Goal: Information Seeking & Learning: Learn about a topic

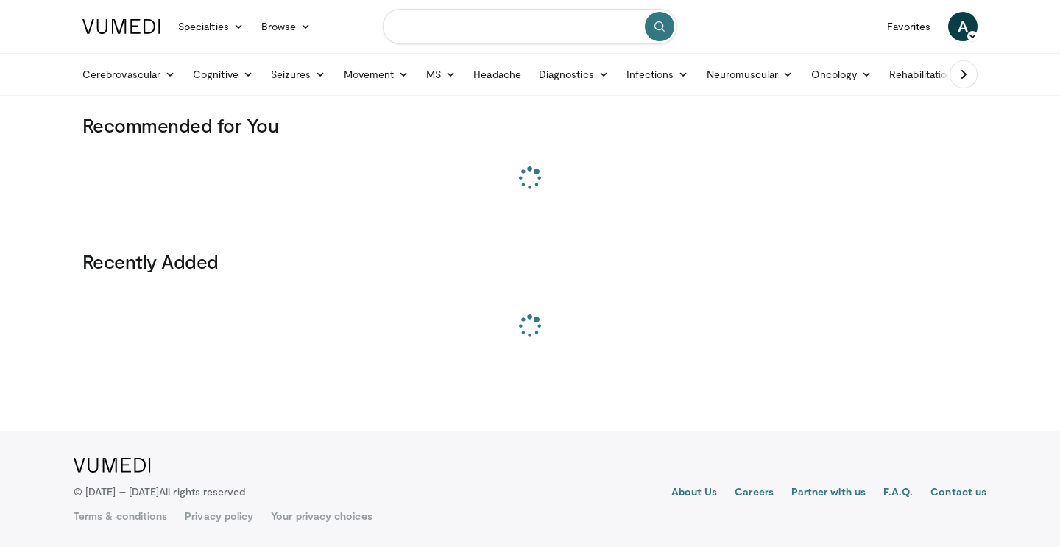
click at [521, 14] on input "Search topics, interventions" at bounding box center [530, 26] width 295 height 35
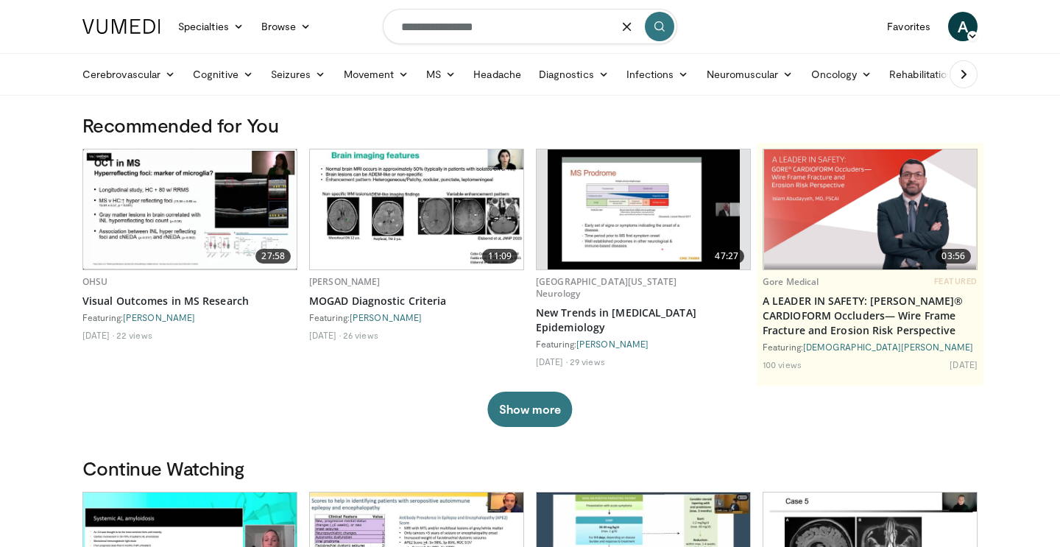
type input "**********"
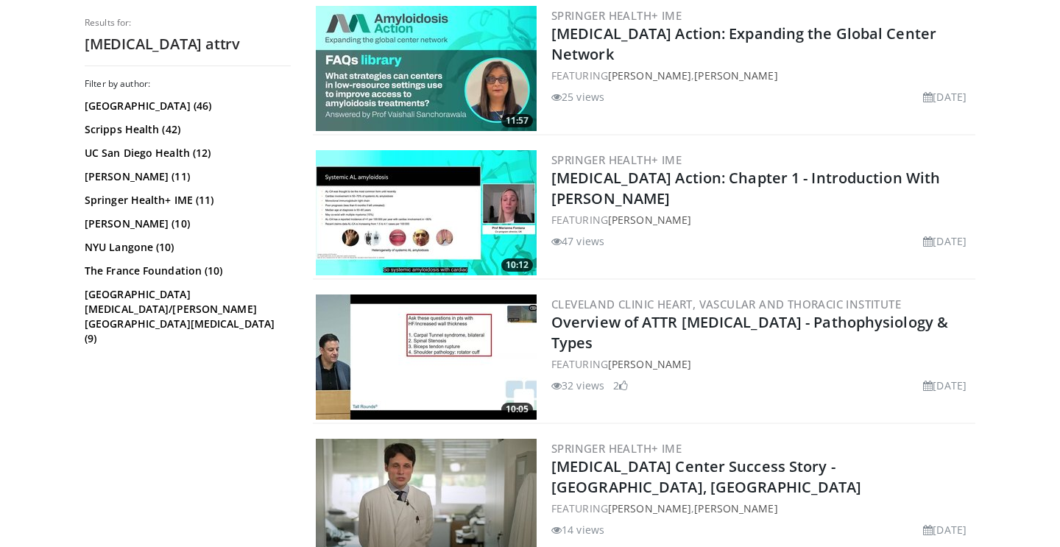
scroll to position [762, 0]
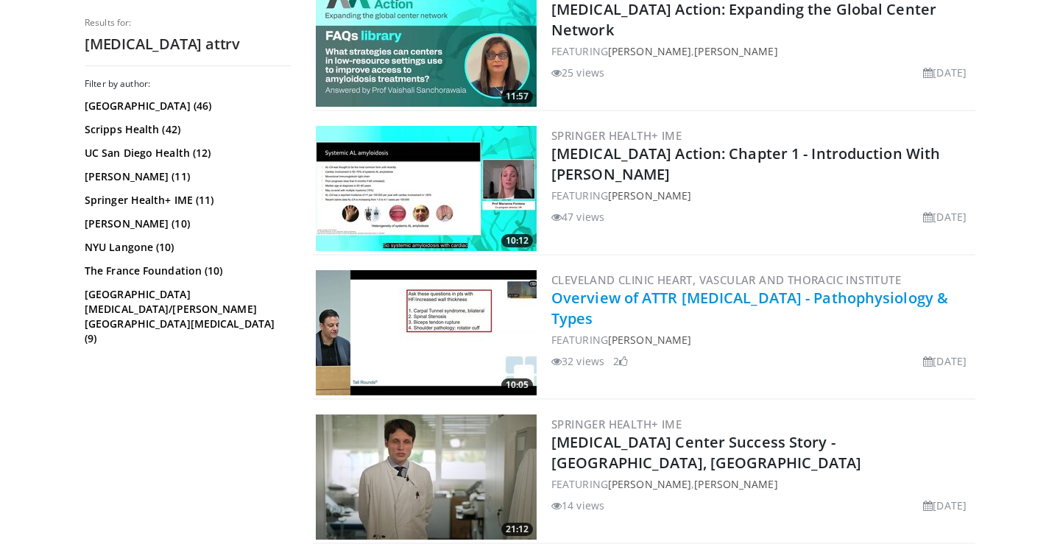
copy link "ATTR Amyloidosis - Pathophysiology & Types"
drag, startPoint x: 978, startPoint y: 300, endPoint x: 644, endPoint y: 301, distance: 334.3
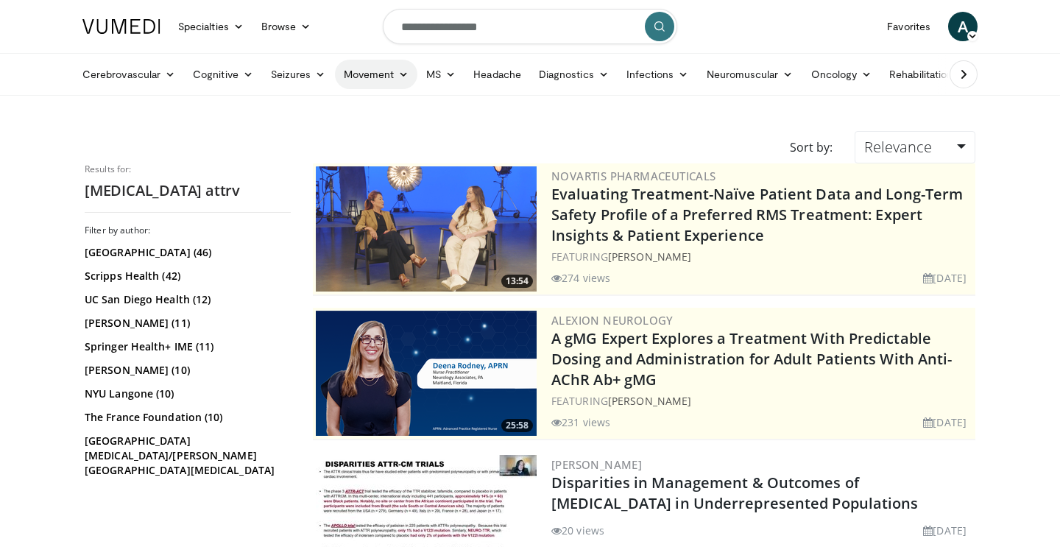
scroll to position [0, 0]
click at [485, 30] on input "**********" at bounding box center [530, 26] width 295 height 35
paste input "**********"
drag, startPoint x: 473, startPoint y: 24, endPoint x: 837, endPoint y: 65, distance: 366.1
click at [837, 65] on header "Specialties Adult & Family Medicine Allergy, Asthma, Immunology Anesthesiology …" at bounding box center [530, 48] width 1060 height 96
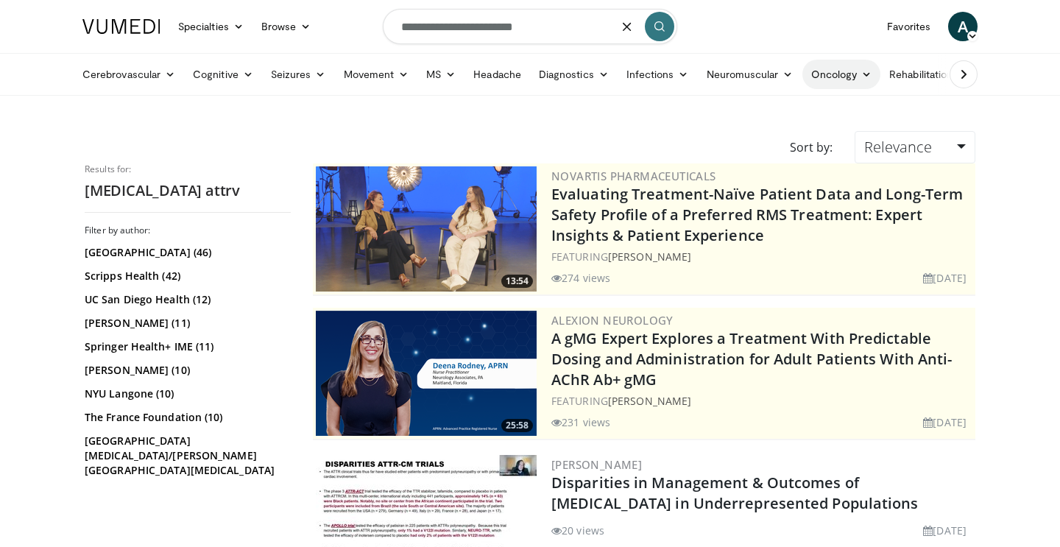
type input "**********"
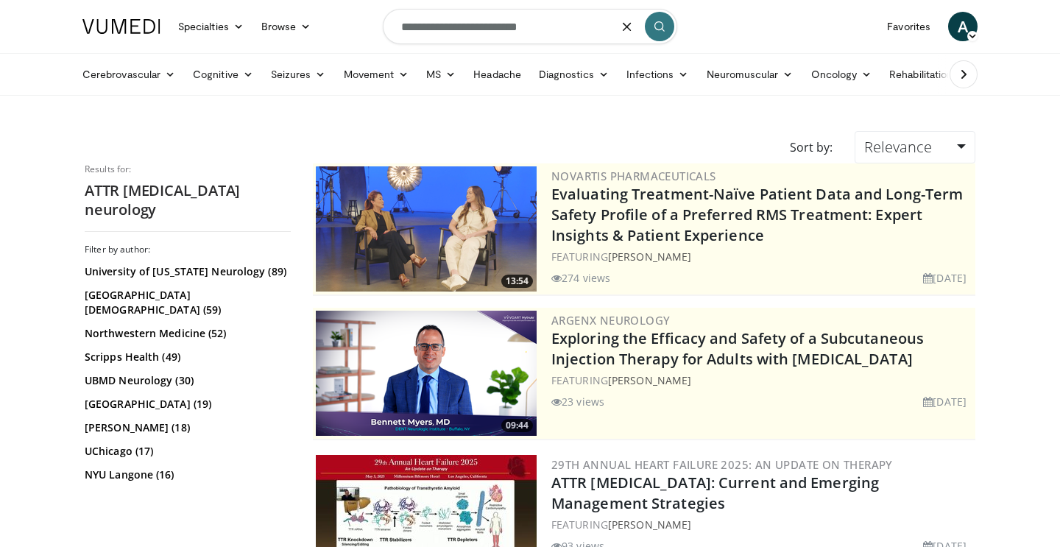
drag, startPoint x: 499, startPoint y: 25, endPoint x: 654, endPoint y: 29, distance: 155.4
click at [654, 29] on form "**********" at bounding box center [530, 26] width 295 height 53
type input "**********"
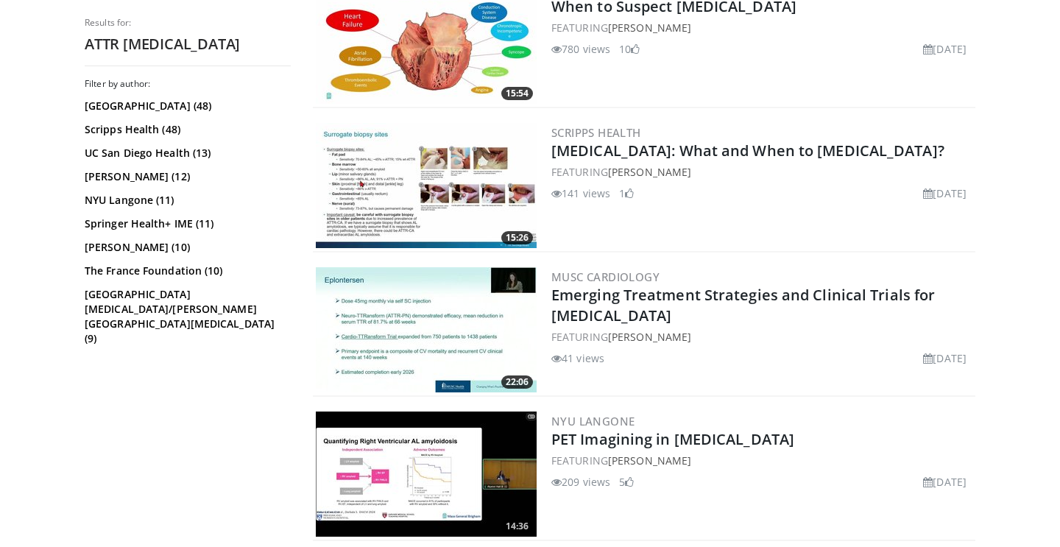
scroll to position [2788, 0]
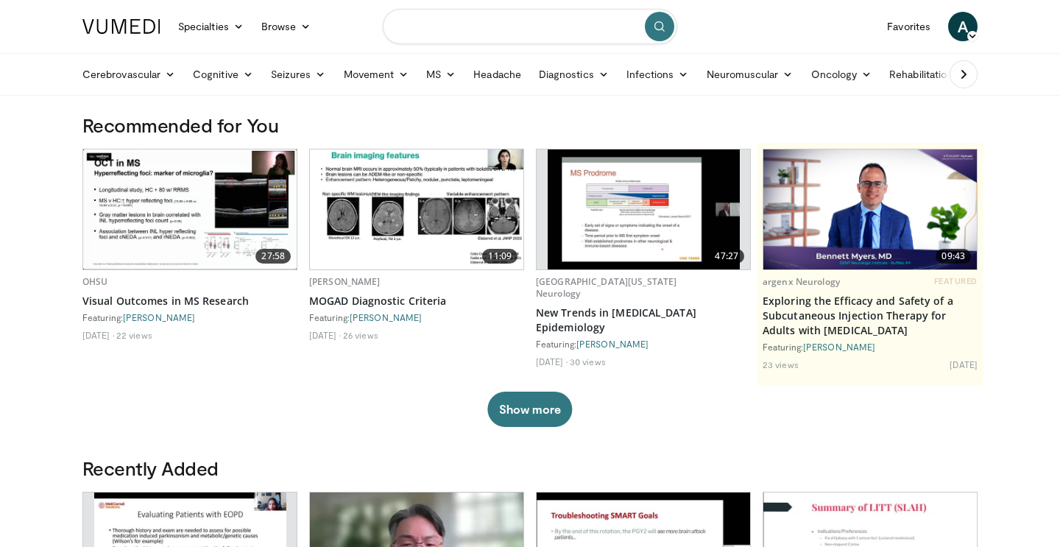
click at [476, 33] on input "Search topics, interventions" at bounding box center [530, 26] width 295 height 35
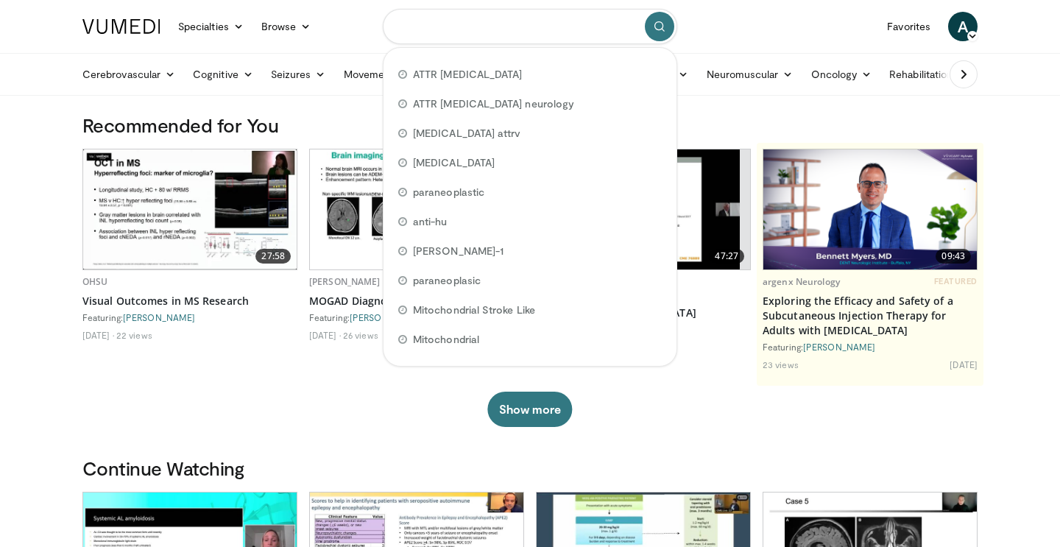
paste input "**********"
type input "**********"
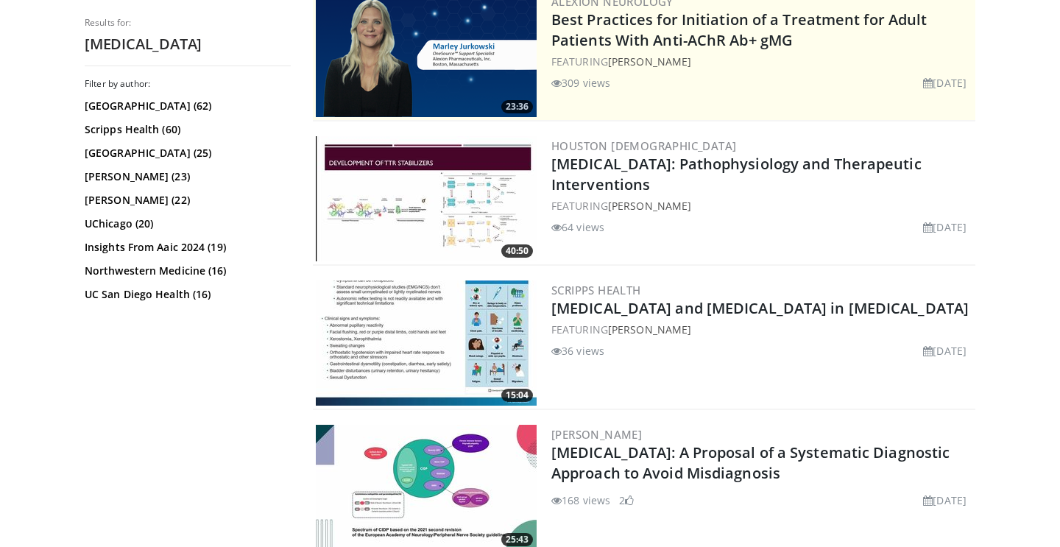
scroll to position [320, 0]
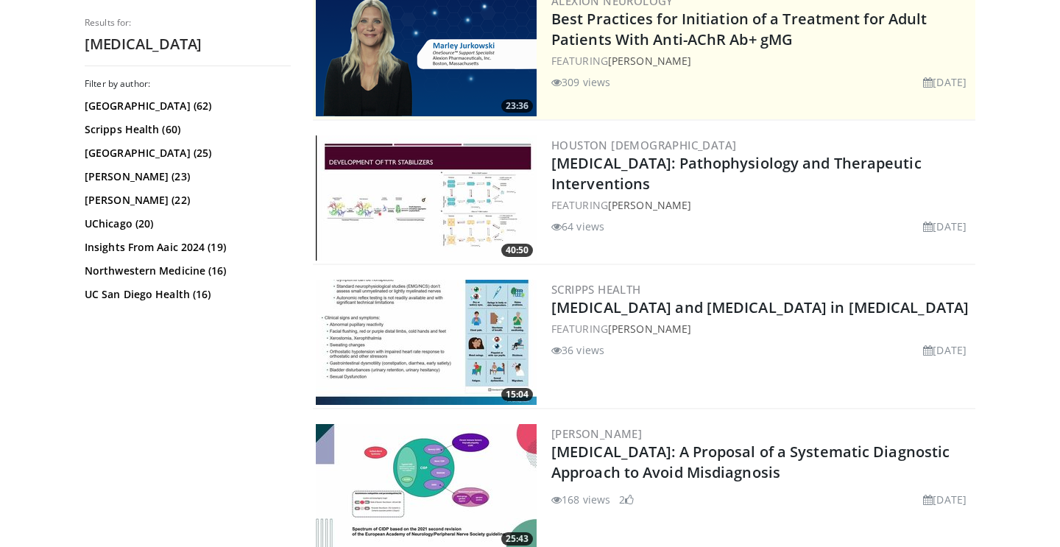
click at [412, 230] on img at bounding box center [426, 197] width 221 height 125
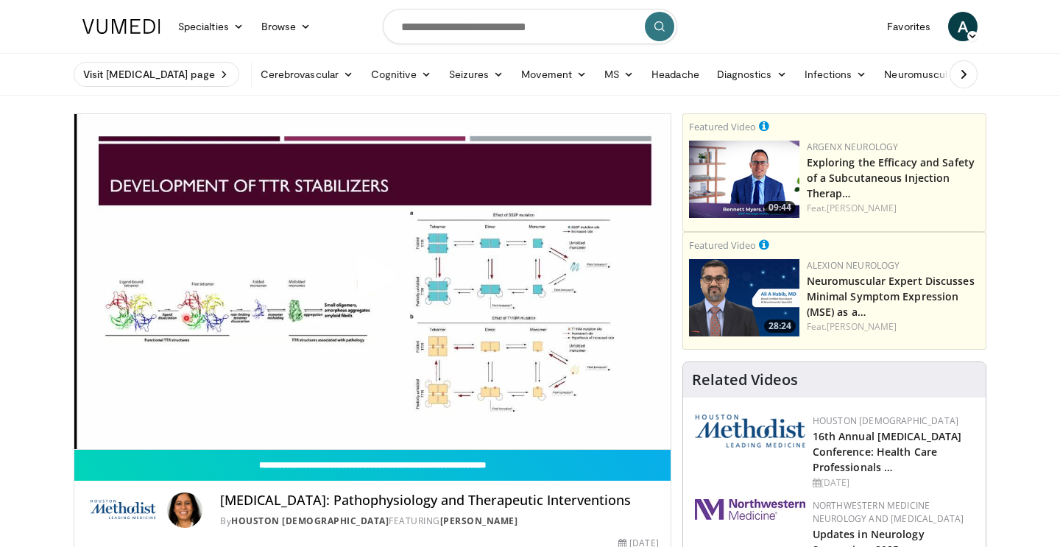
click at [373, 282] on span "Video Player" at bounding box center [373, 282] width 0 height 0
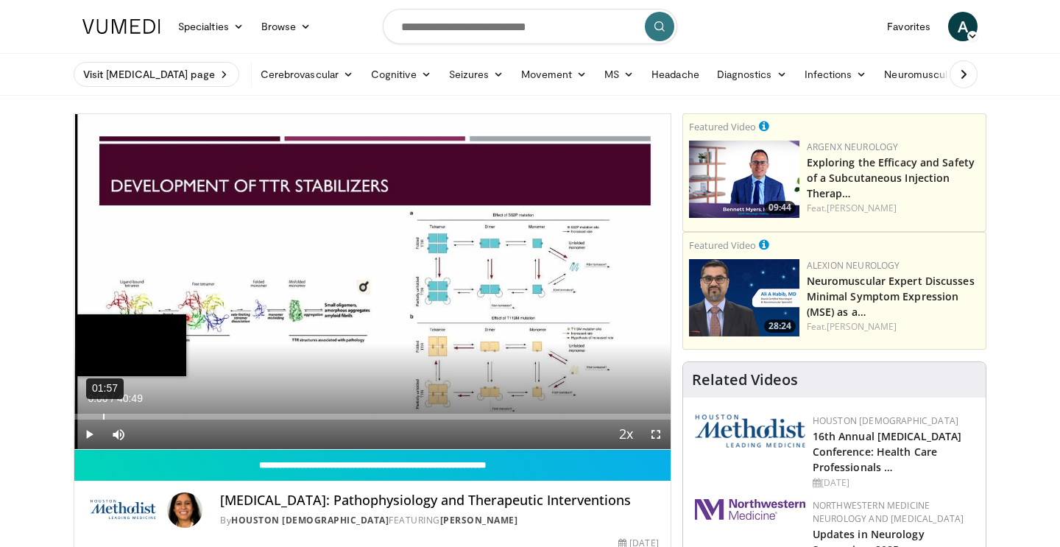
click at [103, 415] on div "01:57" at bounding box center [103, 417] width 1 height 6
click at [81, 412] on div "Loaded : 7.76% 02:07 00:27" at bounding box center [372, 413] width 596 height 14
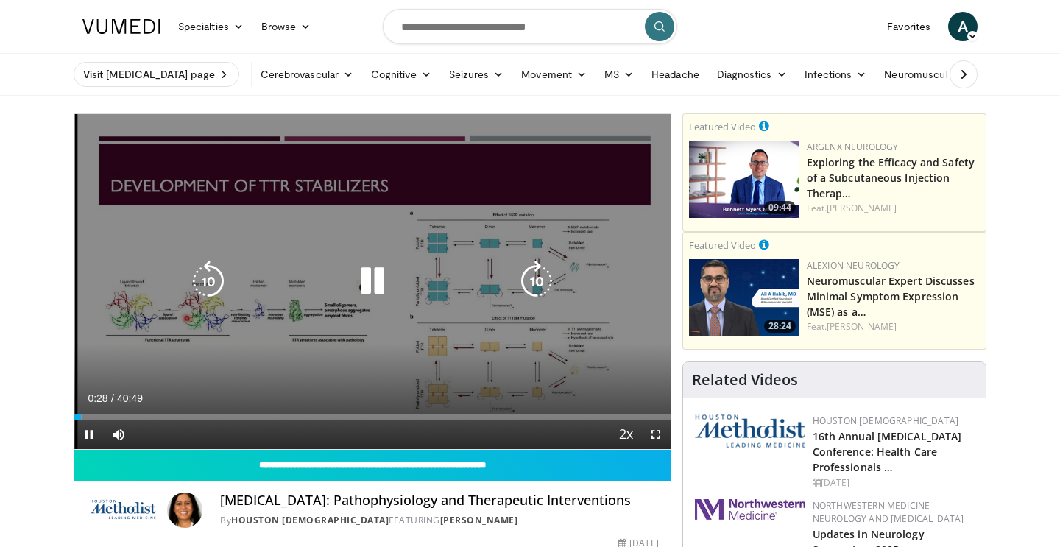
click at [517, 278] on icon "Video Player" at bounding box center [536, 281] width 41 height 41
click at [518, 275] on icon "Video Player" at bounding box center [536, 281] width 41 height 41
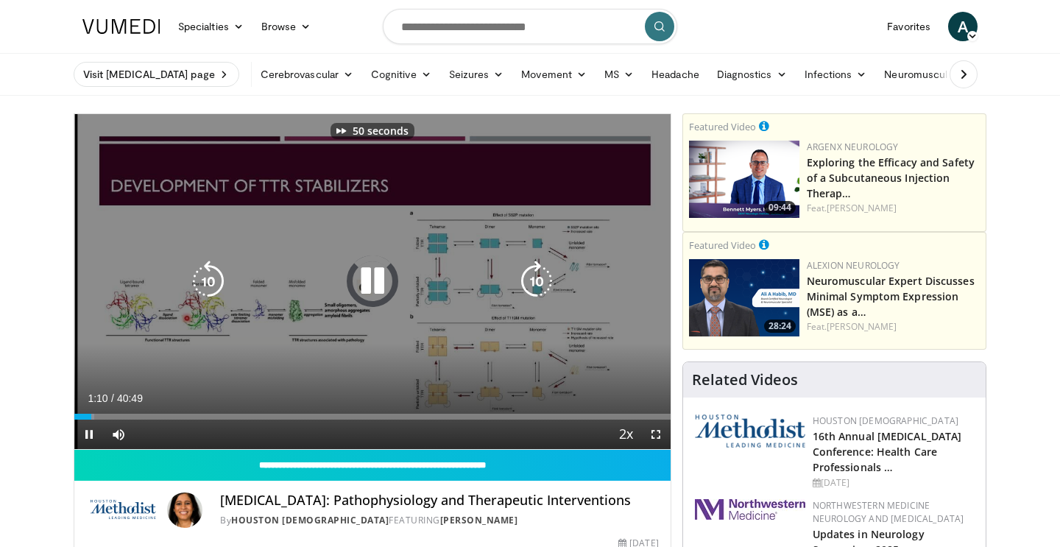
click at [518, 275] on icon "Video Player" at bounding box center [536, 281] width 41 height 41
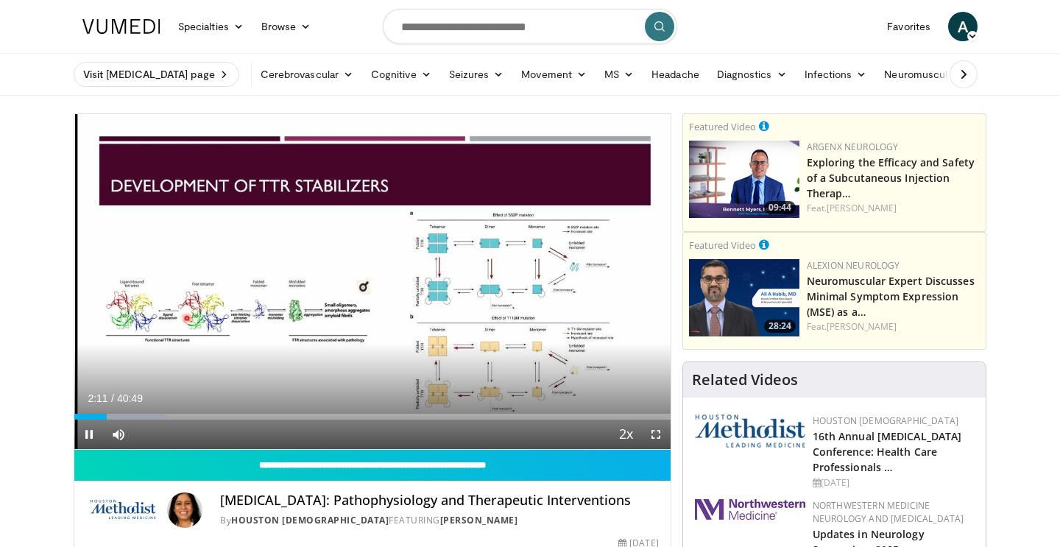
click at [653, 430] on span "Video Player" at bounding box center [655, 434] width 29 height 29
click at [654, 434] on span "Video Player" at bounding box center [655, 434] width 29 height 29
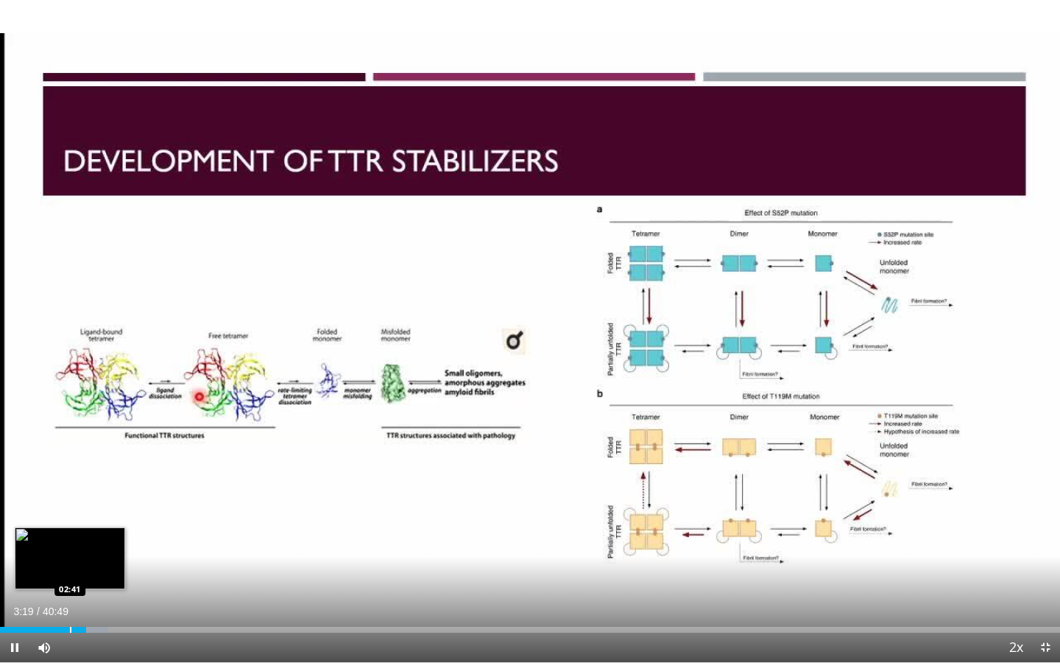
click at [70, 546] on div "Loaded : 10.22% 03:19 02:41" at bounding box center [530, 626] width 1060 height 14
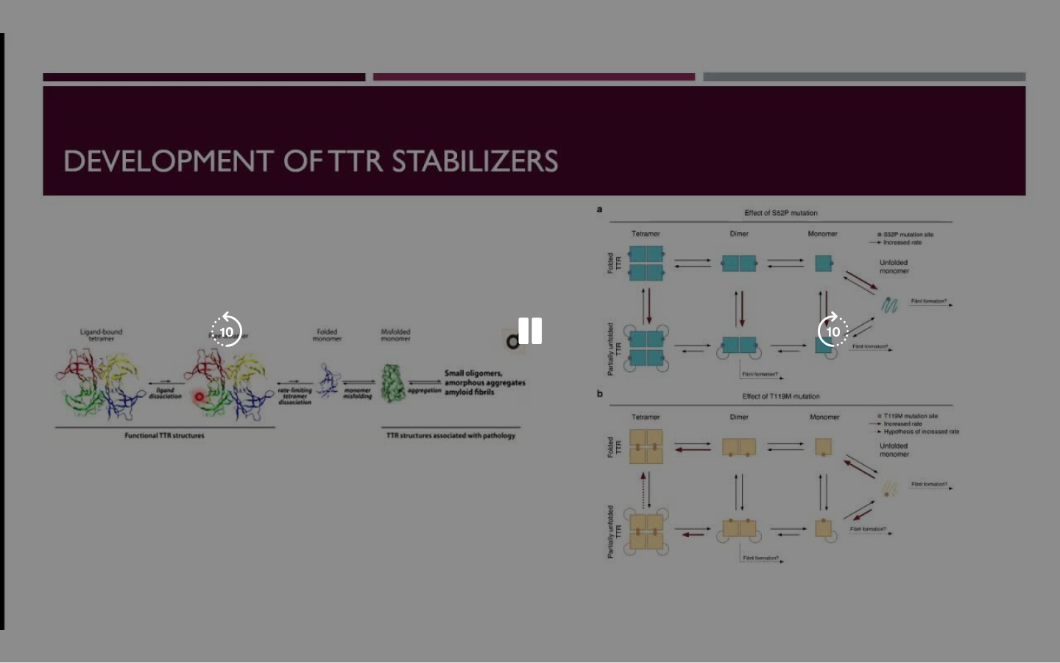
click at [56, 546] on video-js "**********" at bounding box center [530, 331] width 1060 height 663
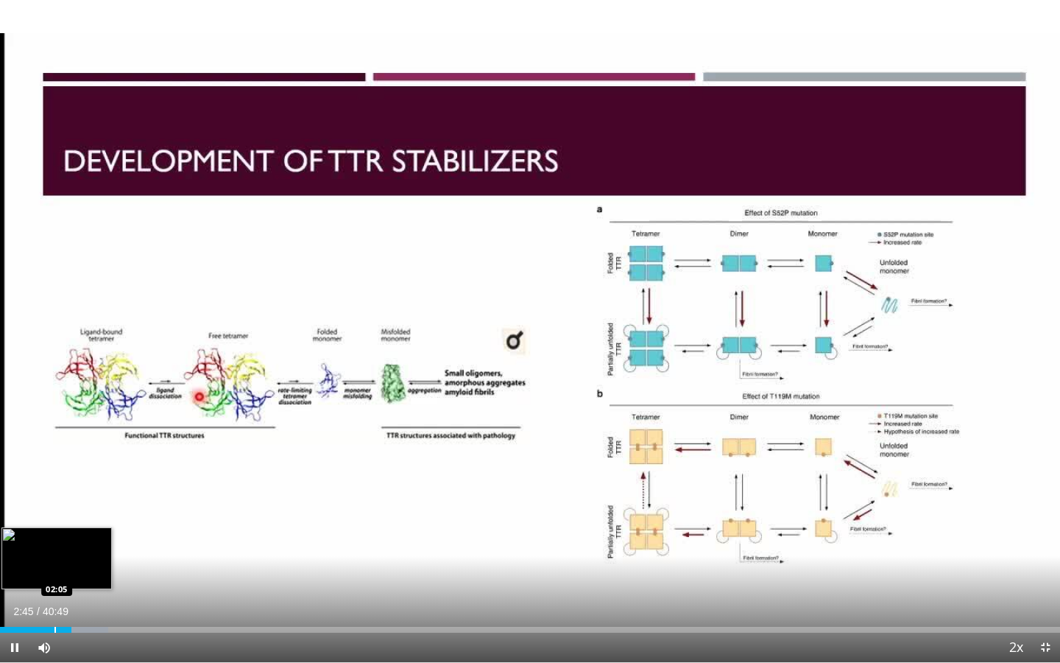
click at [54, 546] on div "Progress Bar" at bounding box center [54, 630] width 1 height 6
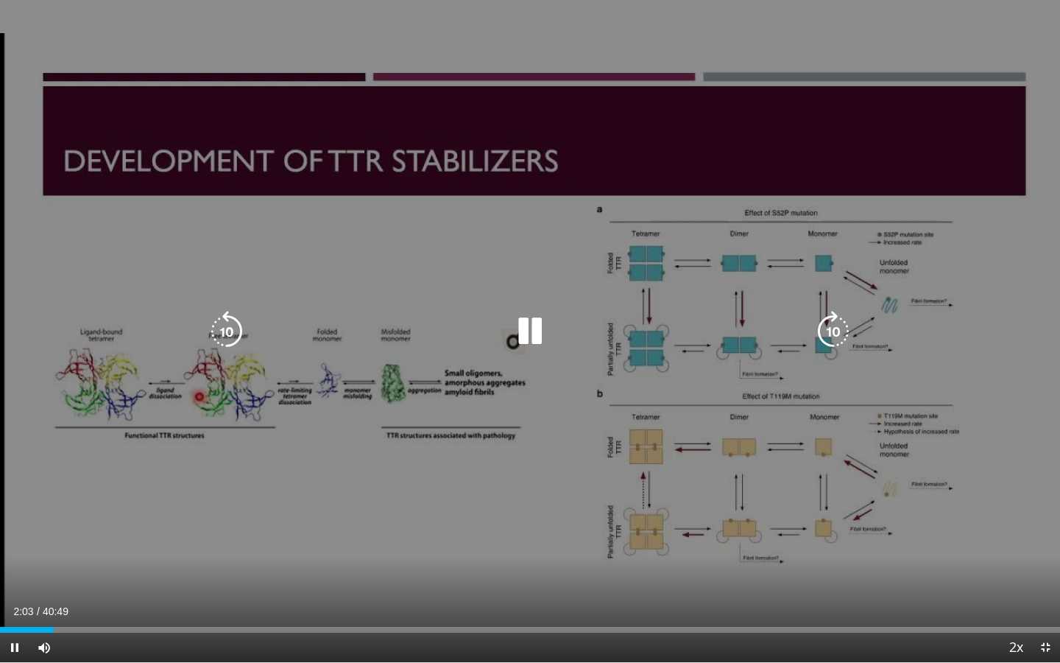
click at [522, 320] on icon "Video Player" at bounding box center [530, 331] width 41 height 41
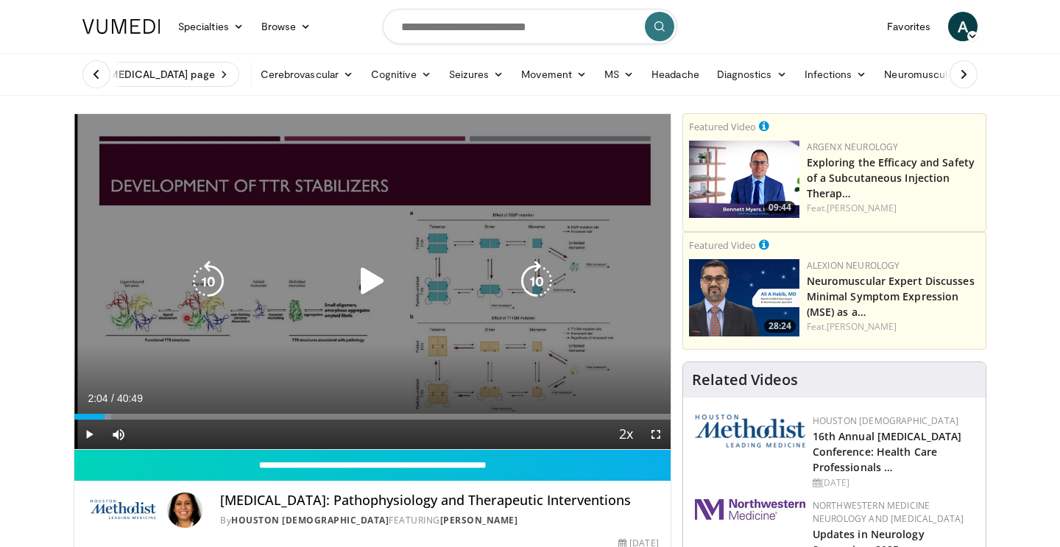
click at [335, 241] on div "60 seconds Tap to unmute" at bounding box center [372, 281] width 596 height 335
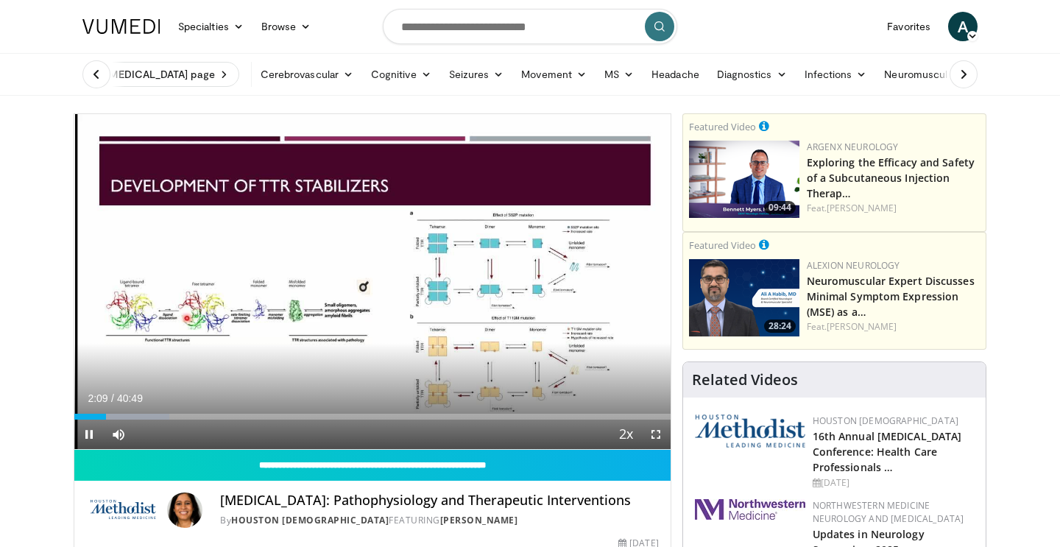
click at [661, 437] on span "Video Player" at bounding box center [655, 434] width 29 height 29
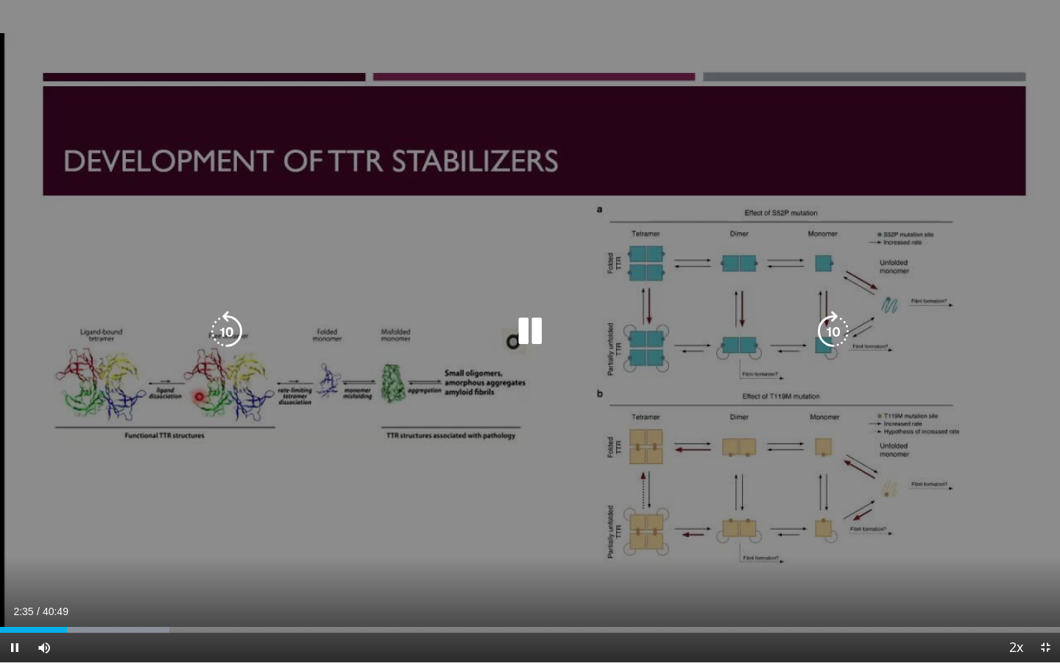
click at [538, 325] on icon "Video Player" at bounding box center [530, 331] width 41 height 41
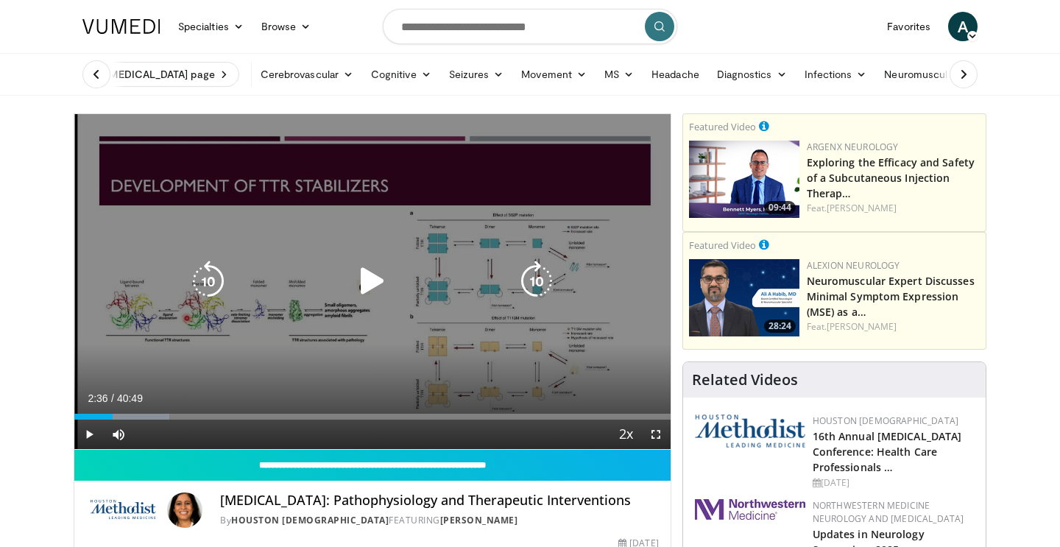
click at [519, 298] on icon "Video Player" at bounding box center [536, 281] width 41 height 41
click at [390, 271] on icon "Video Player" at bounding box center [372, 281] width 41 height 41
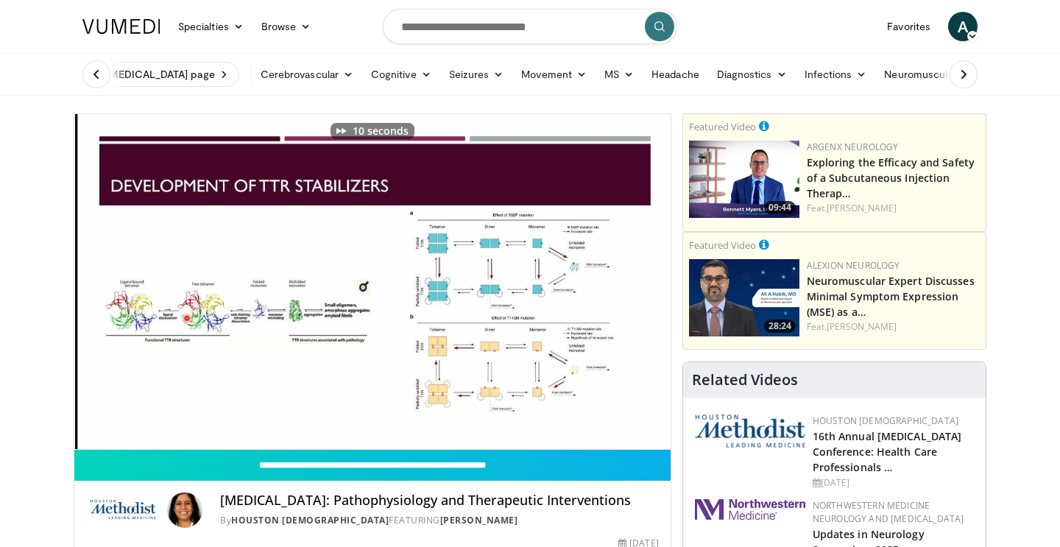
click at [655, 436] on span "Video Player" at bounding box center [655, 434] width 29 height 29
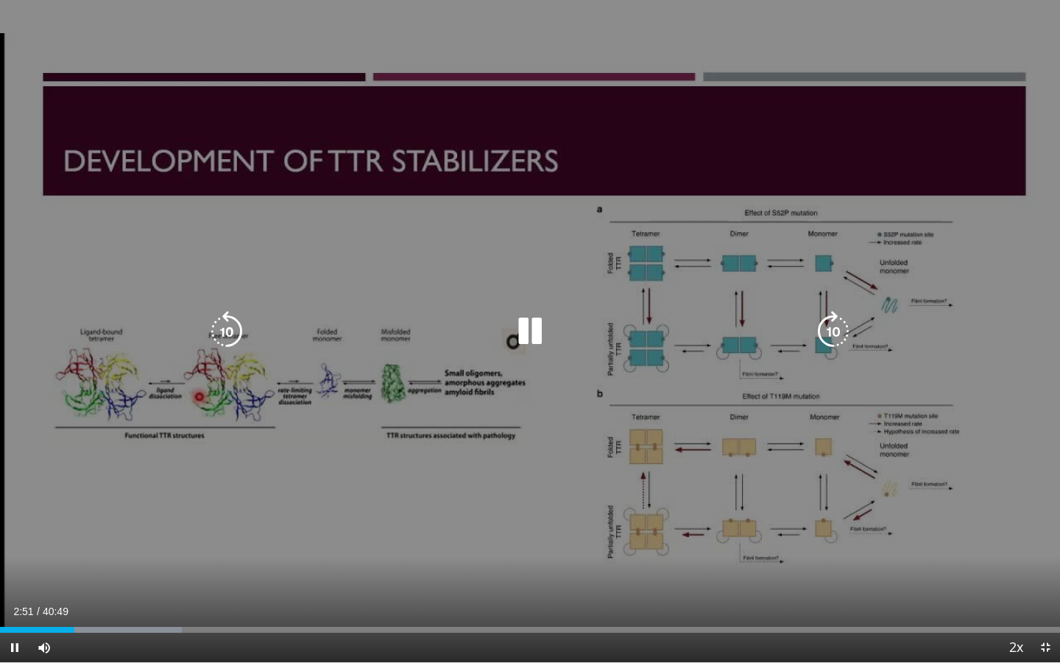
click at [837, 324] on icon "Video Player" at bounding box center [833, 331] width 41 height 41
click at [542, 325] on icon "Video Player" at bounding box center [530, 331] width 41 height 41
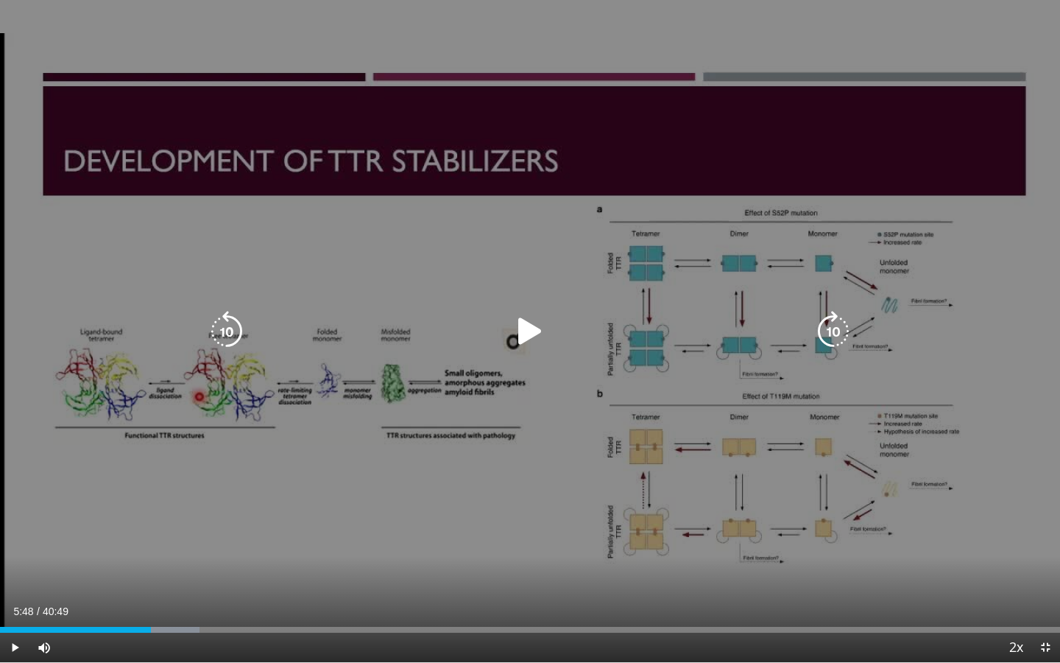
click at [454, 498] on div "40 seconds Tap to unmute" at bounding box center [530, 331] width 1060 height 662
click at [230, 313] on icon "Video Player" at bounding box center [226, 331] width 41 height 41
click at [822, 337] on icon "Video Player" at bounding box center [833, 331] width 41 height 41
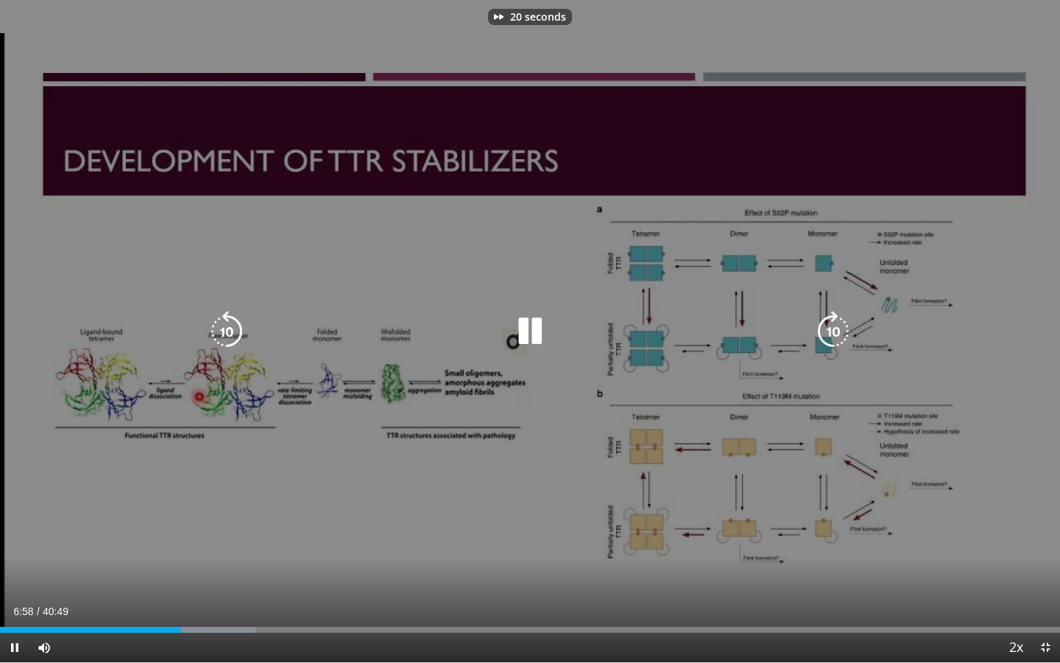
click at [822, 337] on icon "Video Player" at bounding box center [833, 331] width 41 height 41
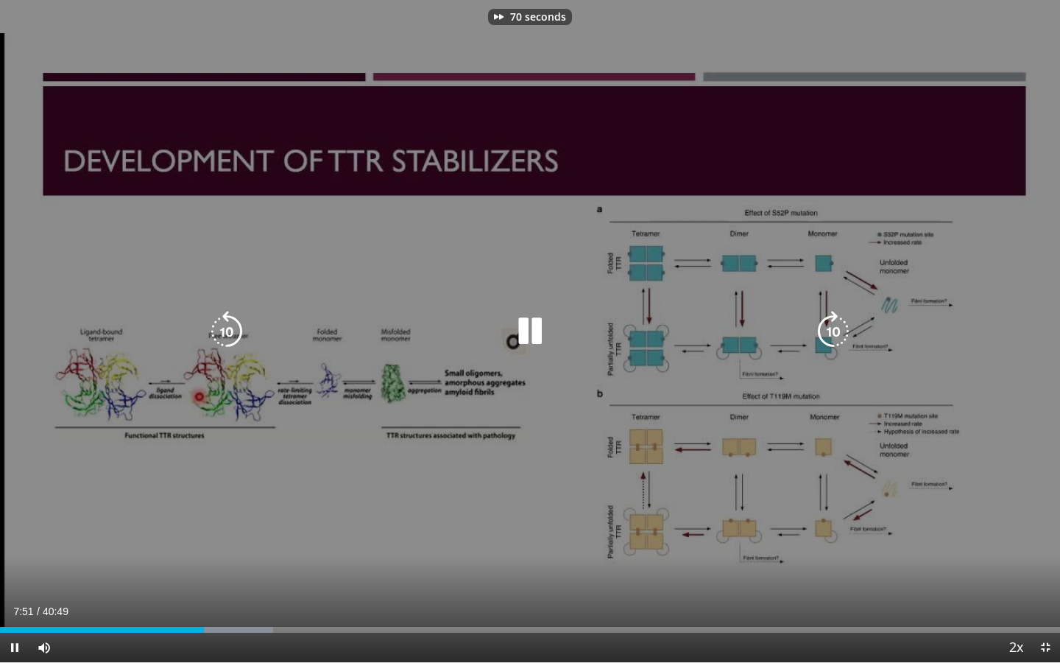
click at [822, 337] on icon "Video Player" at bounding box center [833, 331] width 41 height 41
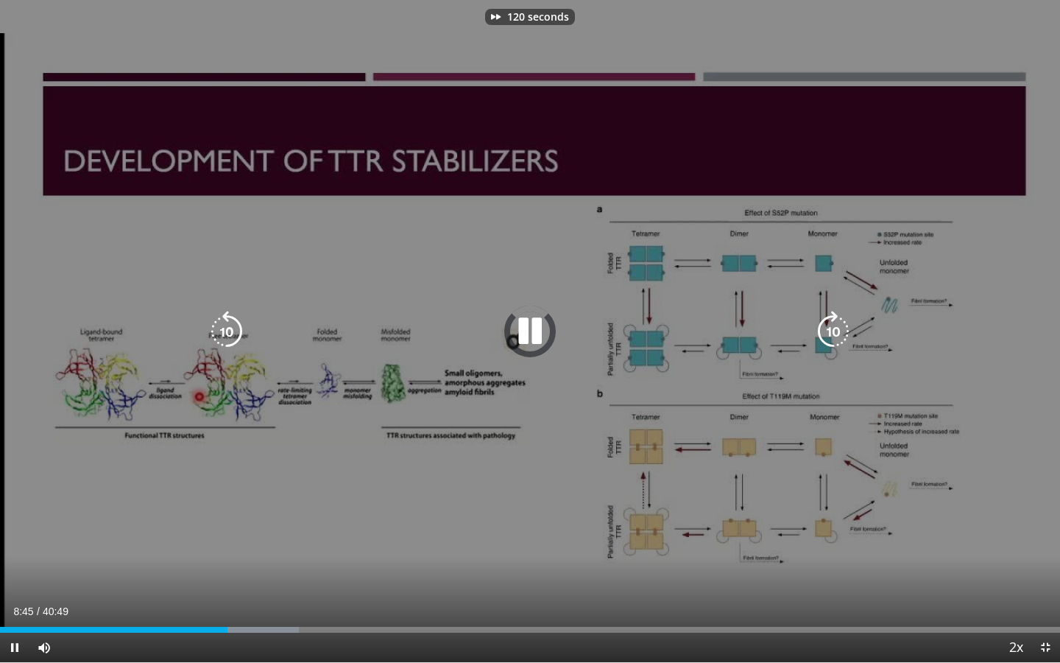
click at [822, 337] on icon "Video Player" at bounding box center [833, 331] width 41 height 41
click at [205, 332] on div "150 seconds Tap to unmute" at bounding box center [530, 331] width 1060 height 662
click at [225, 332] on icon "Video Player" at bounding box center [226, 331] width 41 height 41
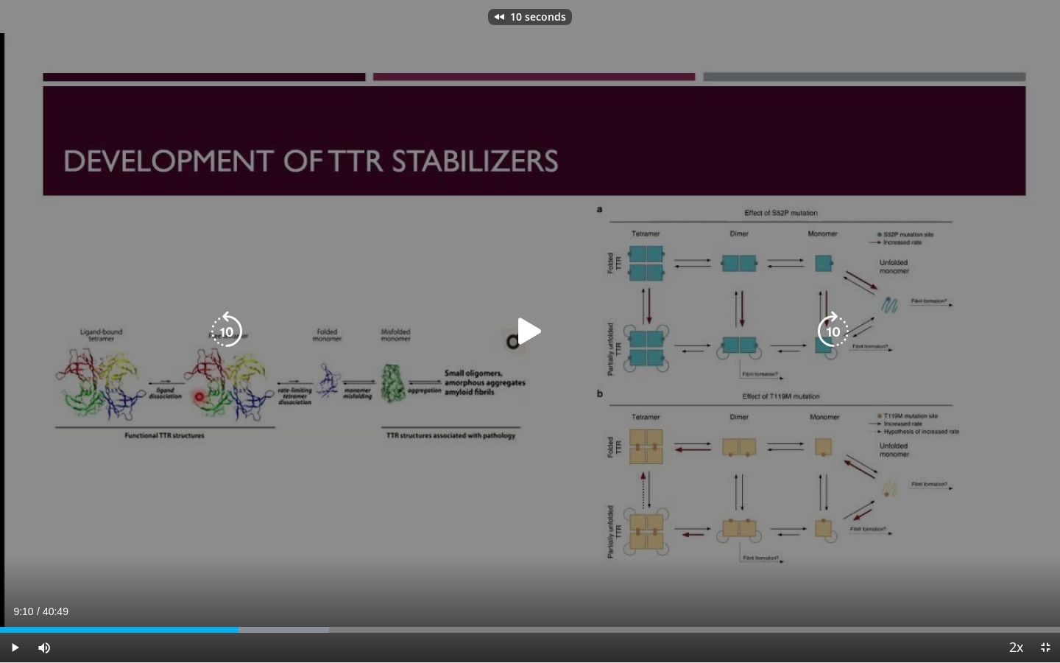
click at [225, 332] on icon "Video Player" at bounding box center [226, 331] width 41 height 41
click at [528, 337] on icon "Video Player" at bounding box center [530, 331] width 41 height 41
click at [842, 324] on icon "Video Player" at bounding box center [833, 331] width 41 height 41
click at [541, 331] on icon "Video Player" at bounding box center [530, 331] width 41 height 41
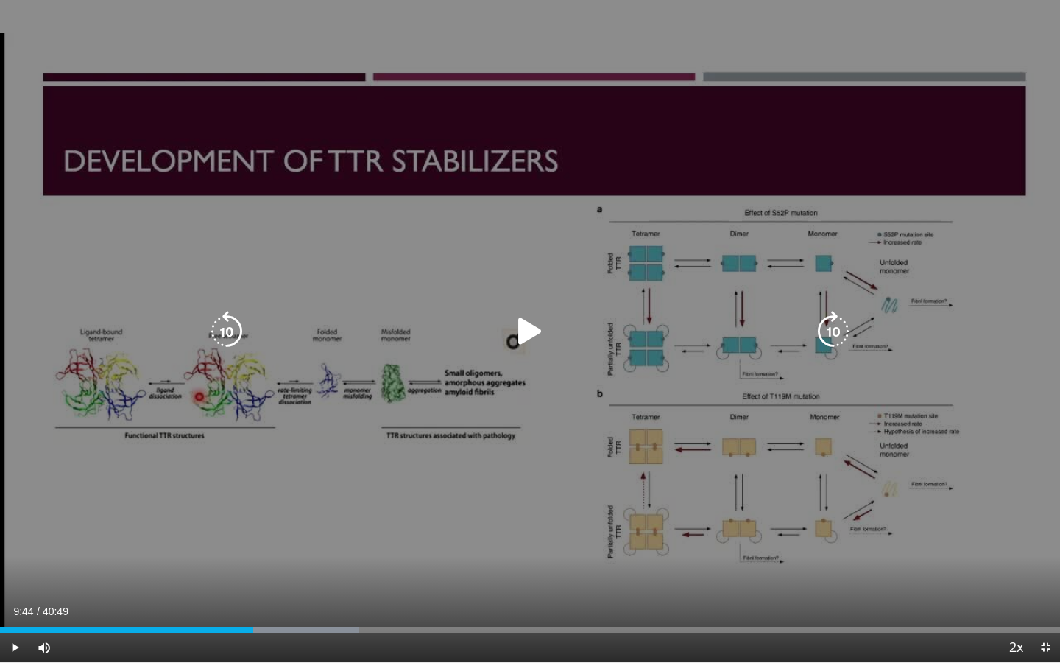
click at [224, 267] on div "10 seconds Tap to unmute" at bounding box center [530, 331] width 1060 height 662
click at [824, 328] on icon "Video Player" at bounding box center [833, 331] width 41 height 41
click at [824, 330] on icon "Video Player" at bounding box center [833, 331] width 41 height 41
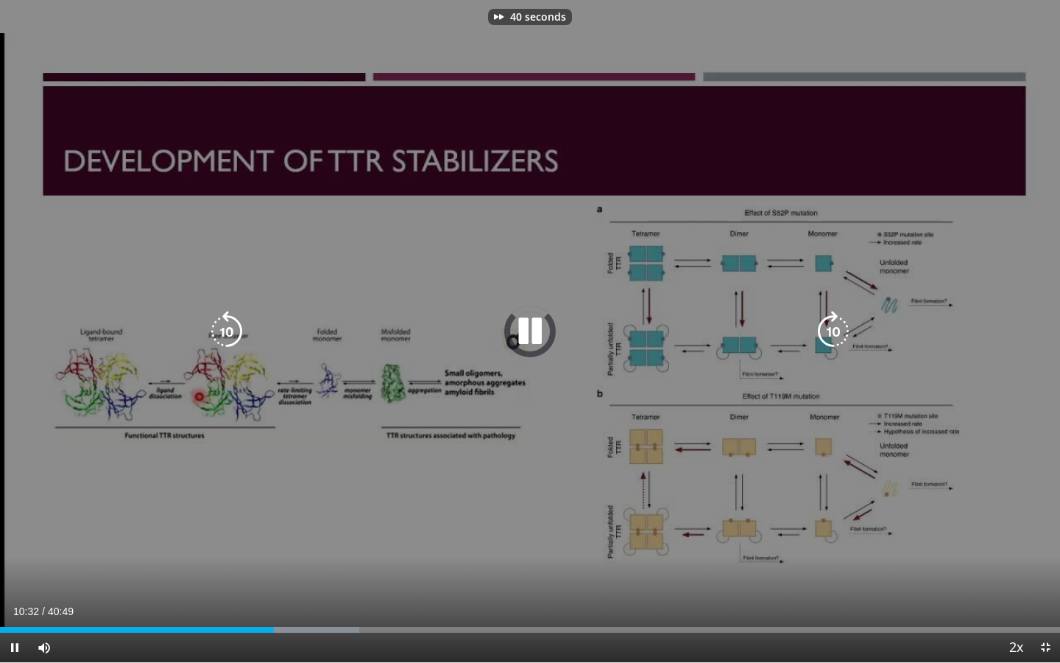
click at [824, 330] on icon "Video Player" at bounding box center [833, 331] width 41 height 41
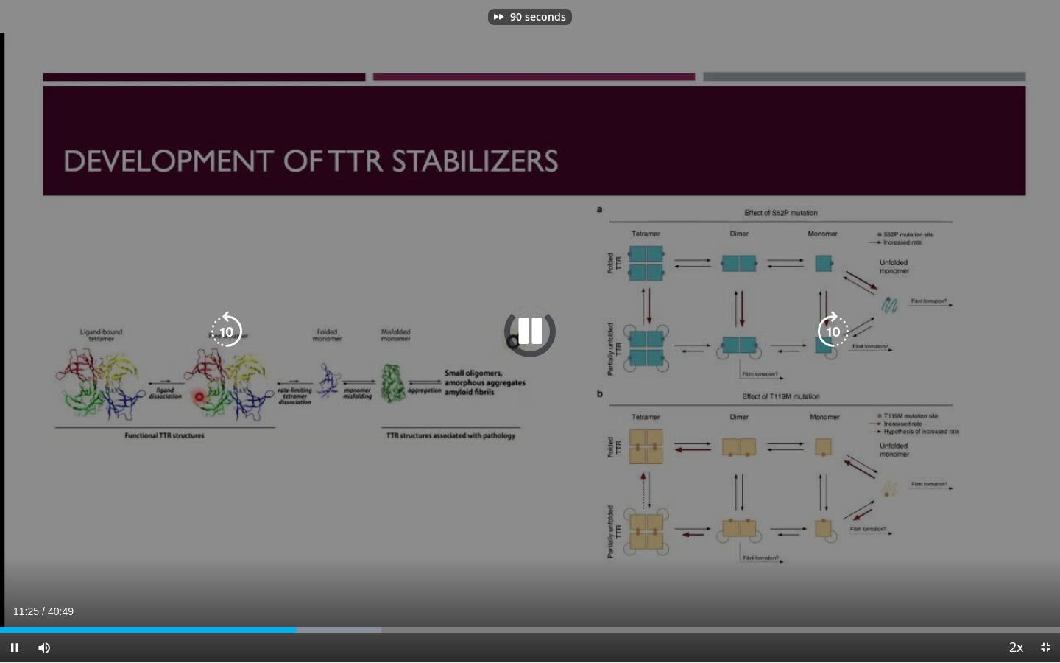
click at [824, 330] on icon "Video Player" at bounding box center [833, 331] width 41 height 41
click at [236, 331] on icon "Video Player" at bounding box center [226, 331] width 41 height 41
click at [552, 343] on div "Video Player" at bounding box center [530, 331] width 636 height 29
click at [529, 321] on icon "Video Player" at bounding box center [530, 331] width 41 height 41
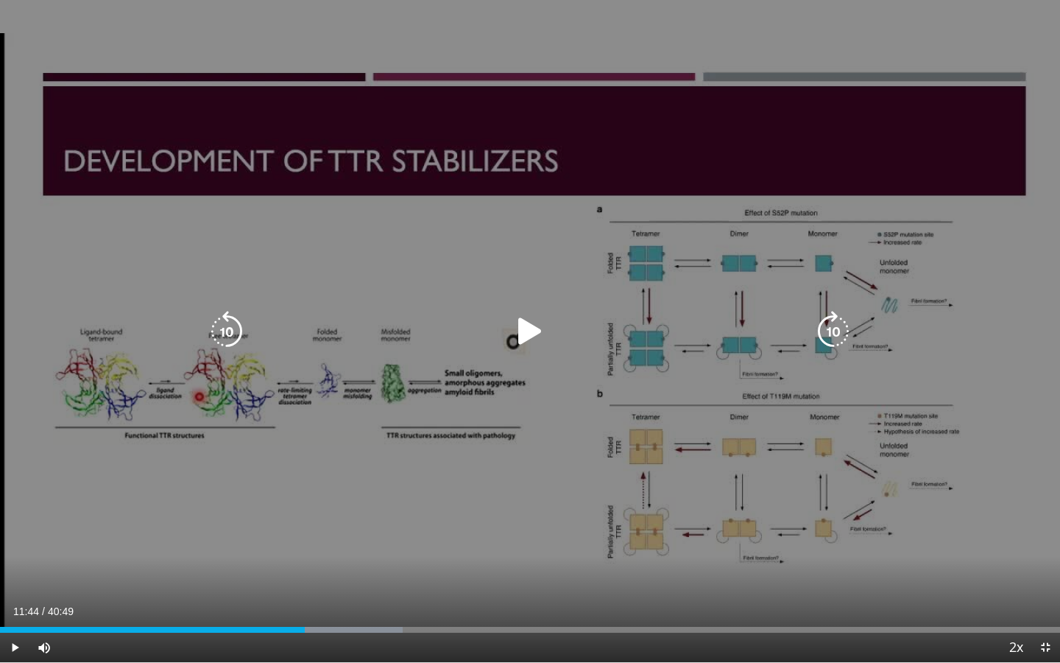
click at [534, 322] on icon "Video Player" at bounding box center [530, 331] width 41 height 41
click at [828, 314] on icon "Video Player" at bounding box center [833, 331] width 41 height 41
click at [828, 316] on icon "Video Player" at bounding box center [833, 331] width 41 height 41
click at [529, 323] on icon "Video Player" at bounding box center [530, 331] width 41 height 41
click at [198, 307] on div "20 seconds Tap to unmute" at bounding box center [530, 331] width 1060 height 662
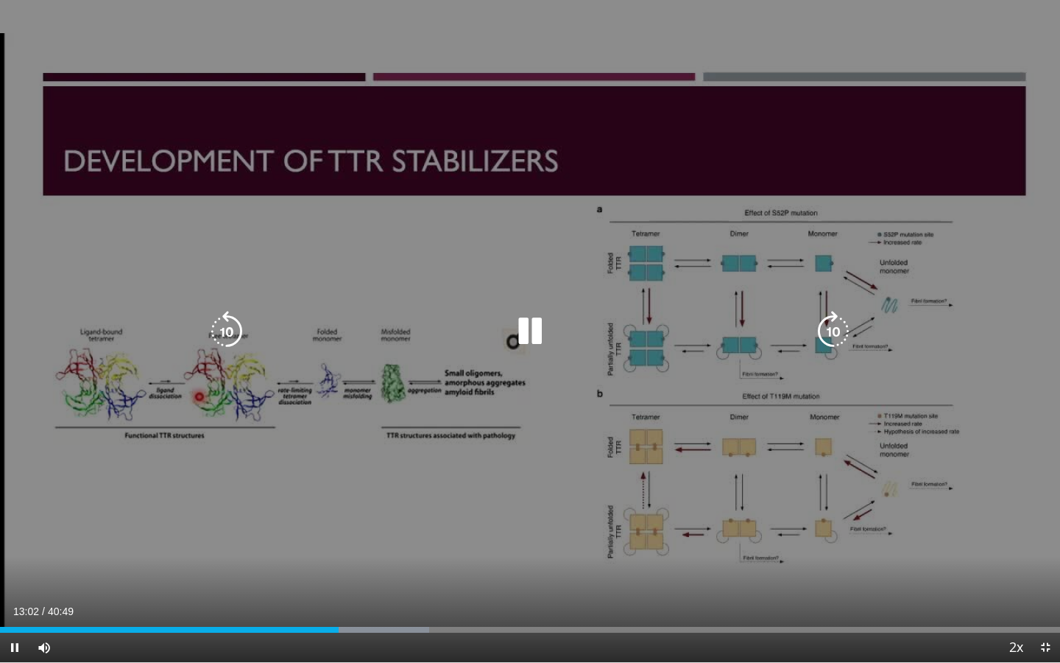
click at [198, 307] on div "20 seconds Tap to unmute" at bounding box center [530, 331] width 1060 height 662
click at [225, 331] on icon "Video Player" at bounding box center [226, 331] width 41 height 41
click at [226, 331] on icon "Video Player" at bounding box center [226, 331] width 41 height 41
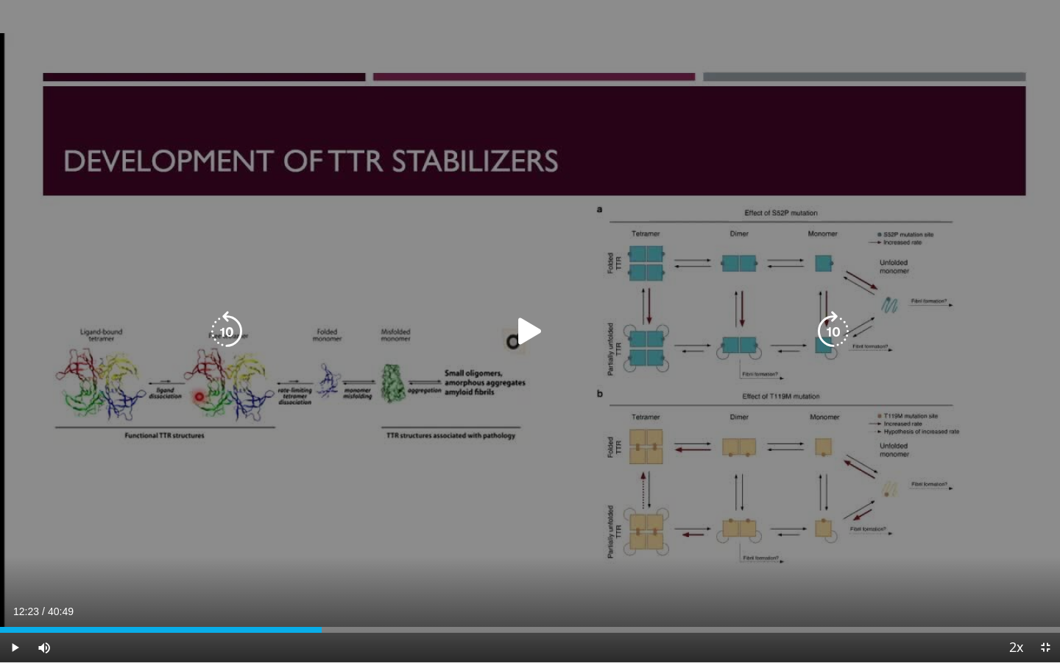
click at [491, 334] on div "Video Player" at bounding box center [530, 331] width 636 height 29
click at [523, 328] on icon "Video Player" at bounding box center [530, 331] width 41 height 41
click at [830, 331] on icon "Video Player" at bounding box center [833, 331] width 41 height 41
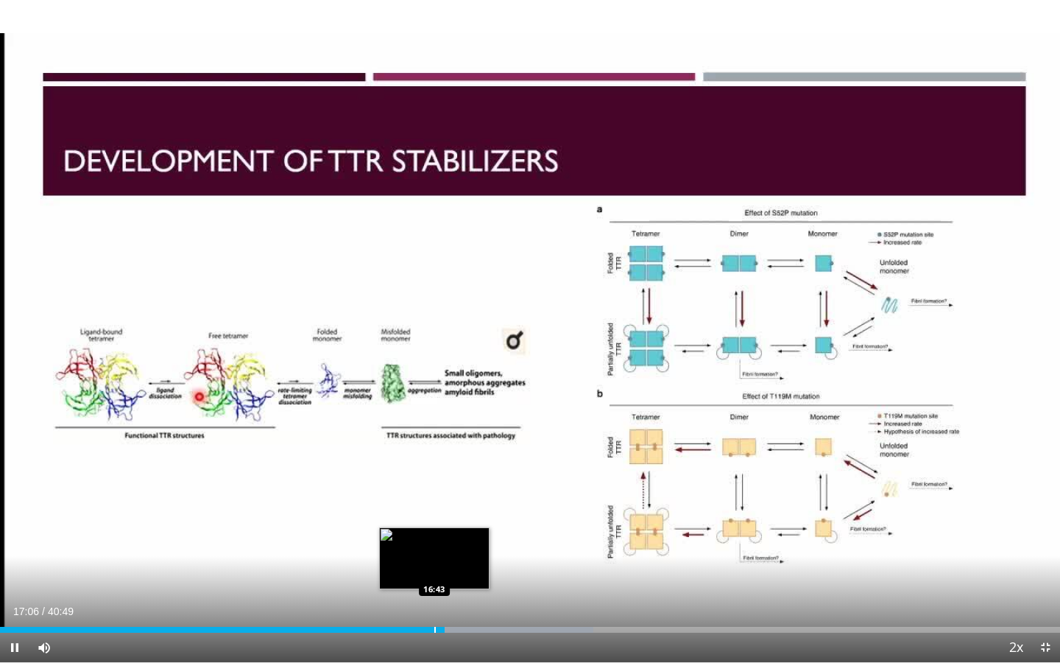
click at [434, 546] on div "Progress Bar" at bounding box center [434, 630] width 1 height 6
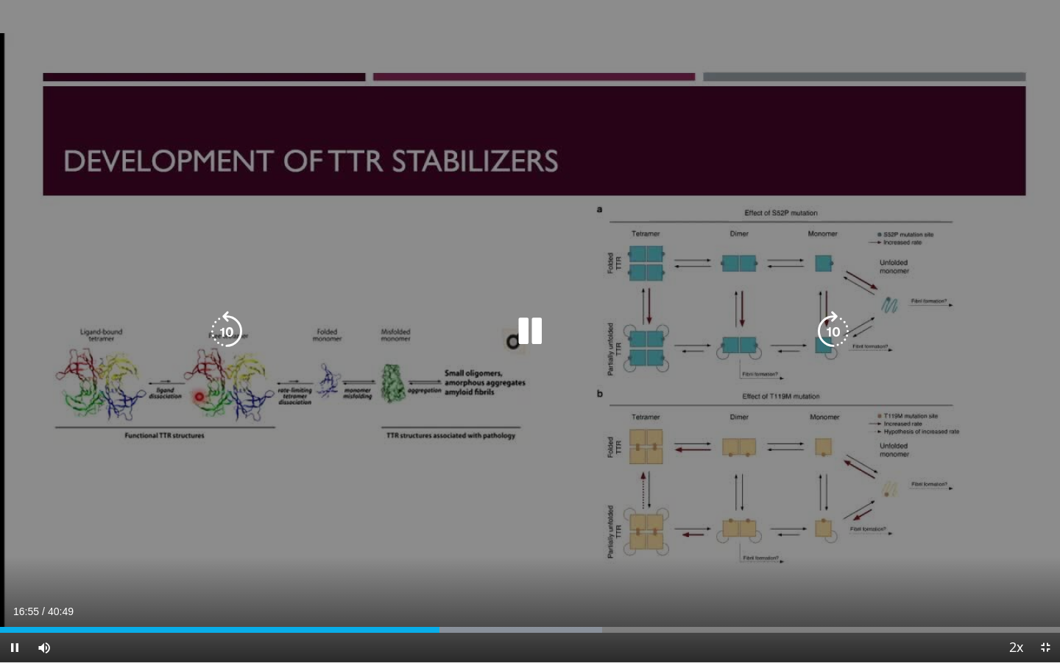
click at [537, 342] on icon "Video Player" at bounding box center [530, 331] width 41 height 41
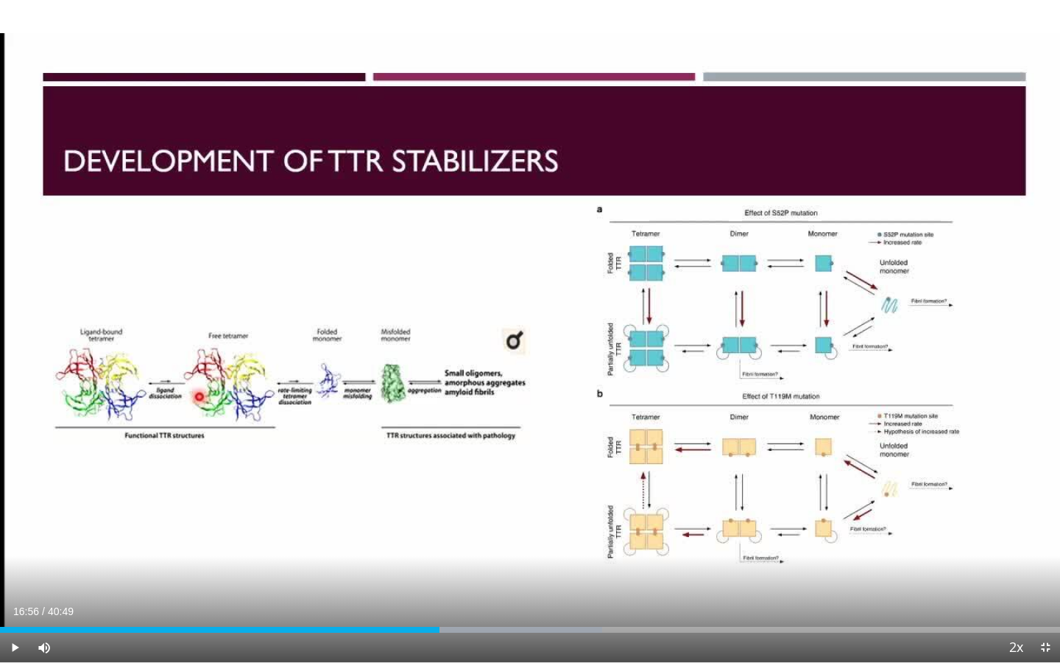
click at [232, 314] on div "10 seconds Tap to unmute" at bounding box center [530, 331] width 1060 height 662
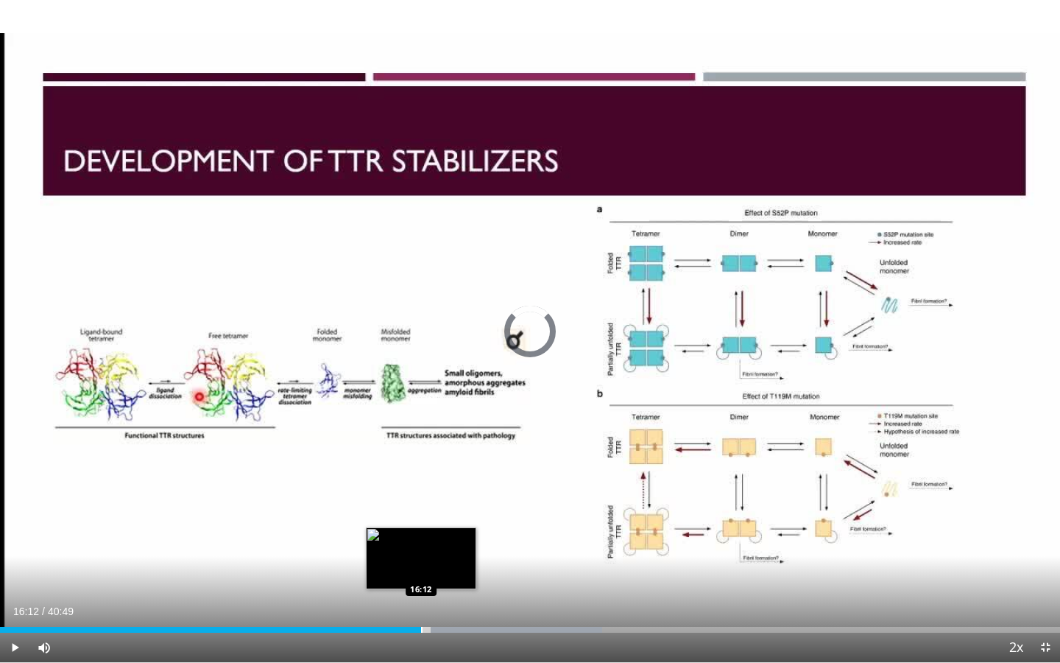
click at [421, 546] on div "Progress Bar" at bounding box center [421, 630] width 1 height 6
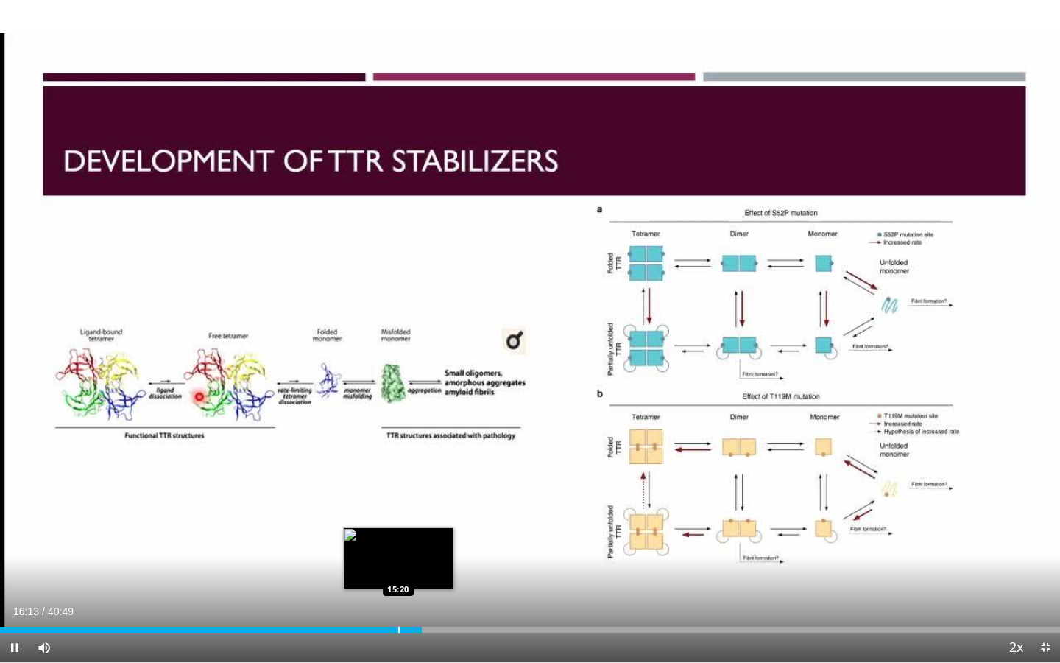
click at [398, 546] on div "Progress Bar" at bounding box center [398, 630] width 1 height 6
click at [384, 546] on div "15:21" at bounding box center [199, 630] width 399 height 6
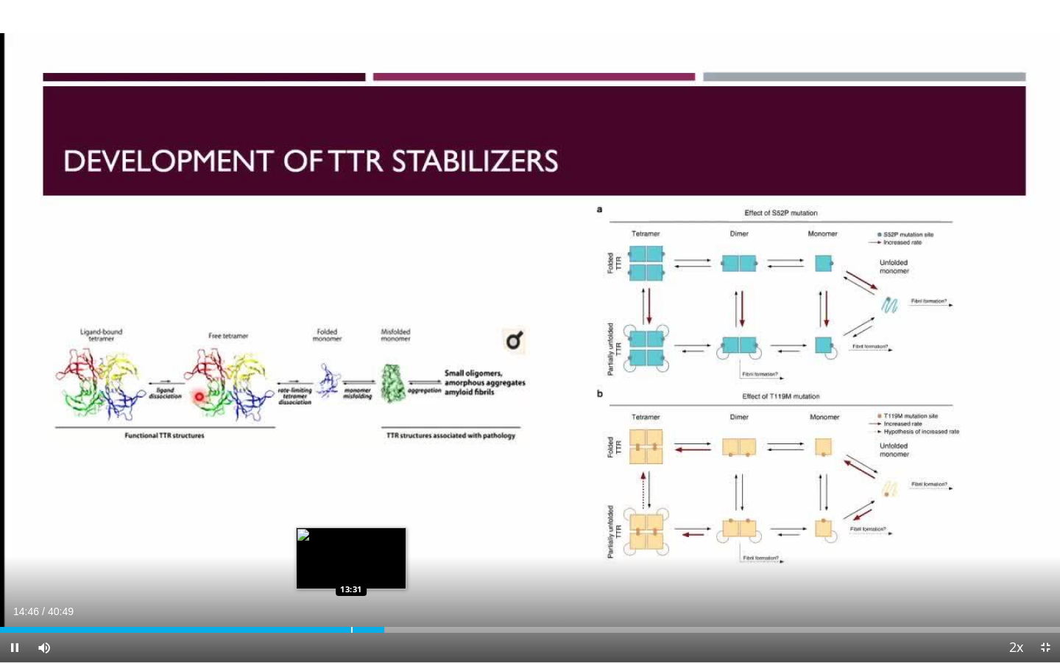
click at [351, 546] on div "Progress Bar" at bounding box center [351, 630] width 1 height 6
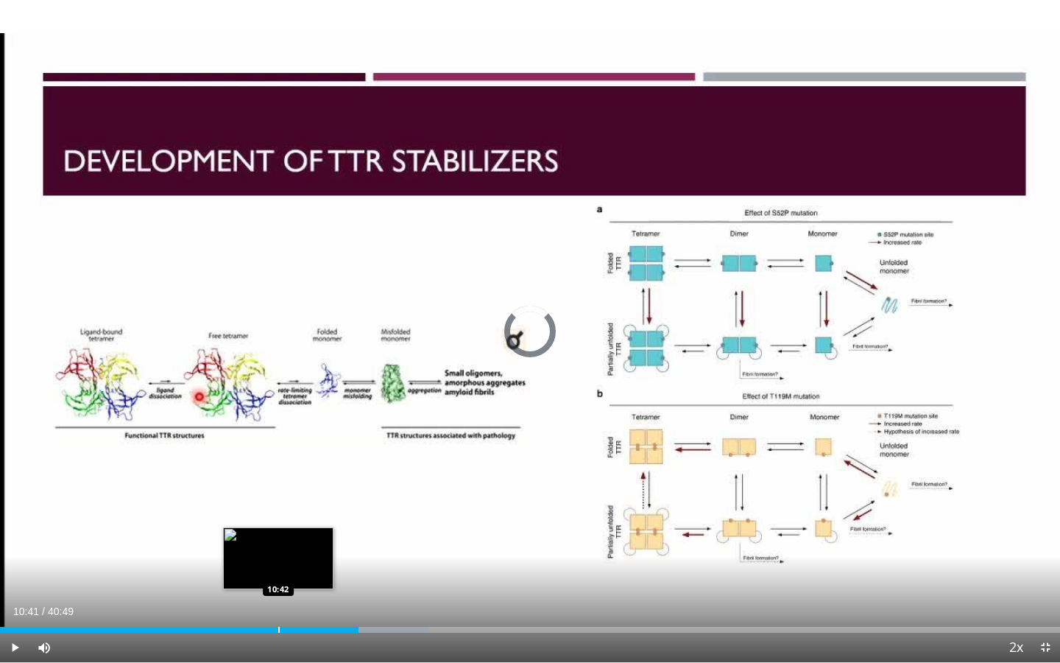
click at [278, 546] on div "Loaded : 40.46% 10:41 10:42" at bounding box center [530, 626] width 1060 height 14
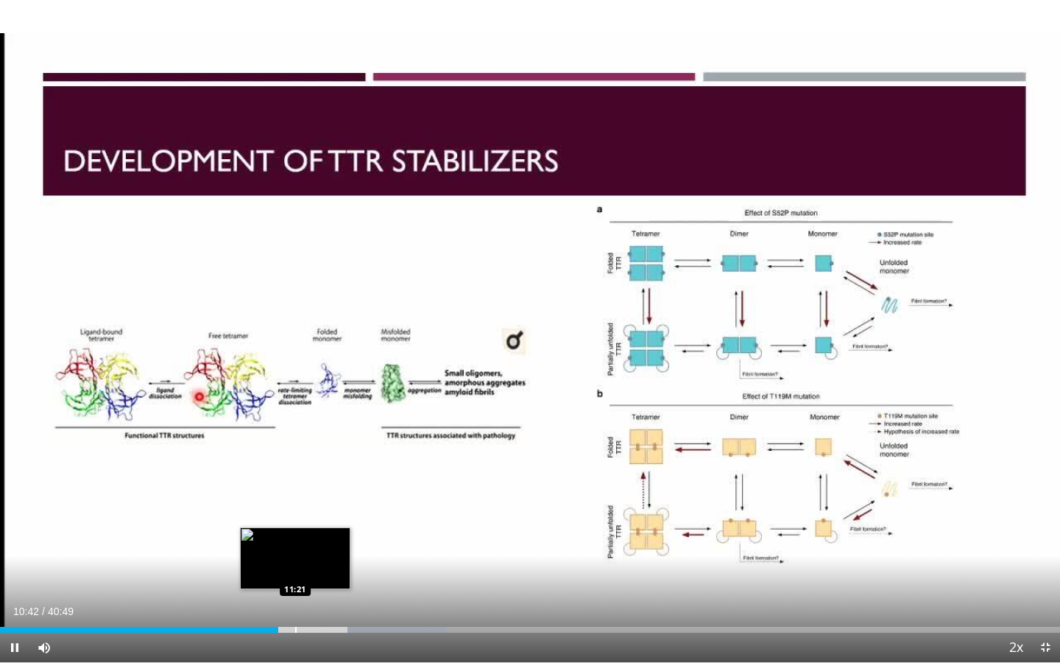
click at [295, 546] on div "Progress Bar" at bounding box center [295, 630] width 1 height 6
click at [306, 546] on div "Progress Bar" at bounding box center [304, 630] width 1 height 6
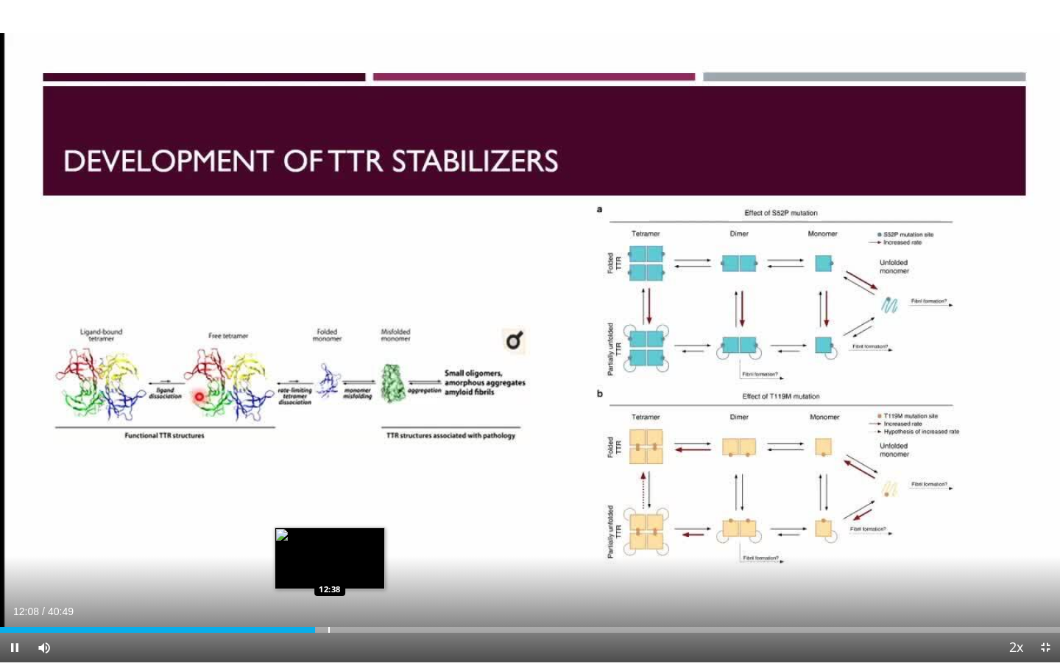
click at [330, 546] on div "Progress Bar" at bounding box center [328, 630] width 1 height 6
click at [341, 546] on div "Progress Bar" at bounding box center [341, 630] width 1 height 6
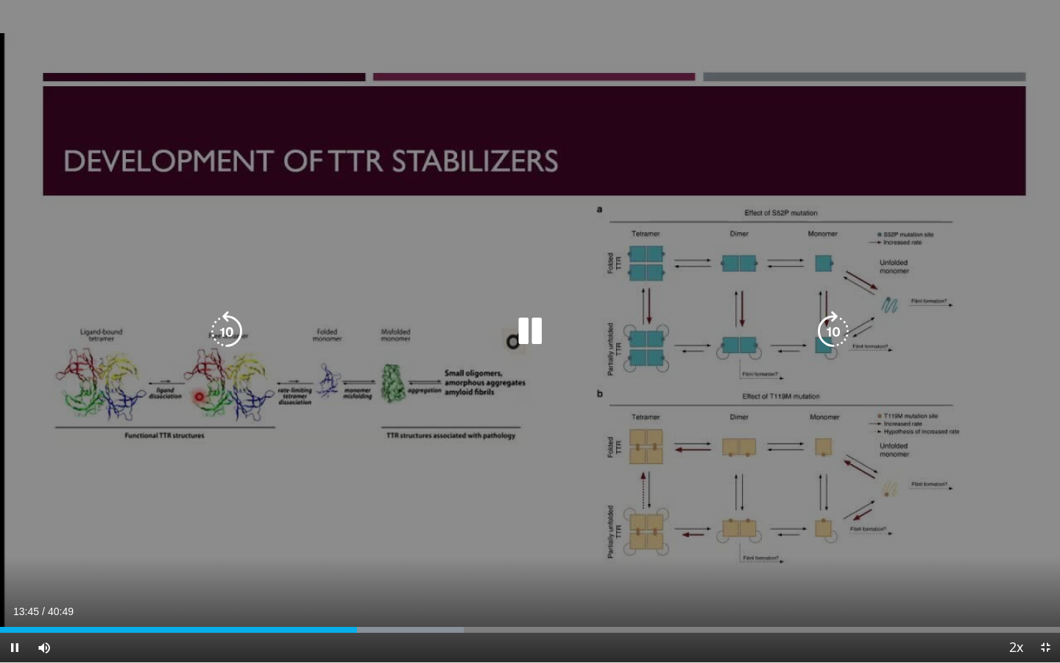
click at [530, 329] on icon "Video Player" at bounding box center [530, 331] width 41 height 41
click at [523, 321] on icon "Video Player" at bounding box center [530, 331] width 41 height 41
click at [451, 505] on div "10 seconds Tap to unmute" at bounding box center [530, 331] width 1060 height 662
click at [559, 345] on div "Video Player" at bounding box center [530, 331] width 636 height 29
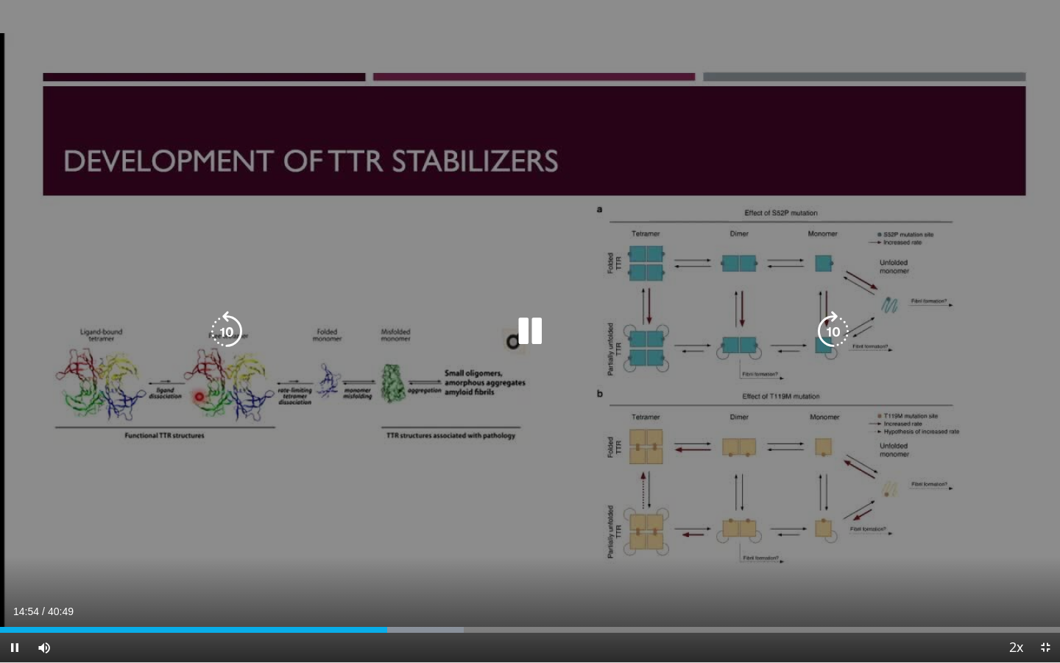
click at [556, 334] on div "Video Player" at bounding box center [530, 331] width 636 height 29
click at [515, 325] on icon "Video Player" at bounding box center [530, 331] width 41 height 41
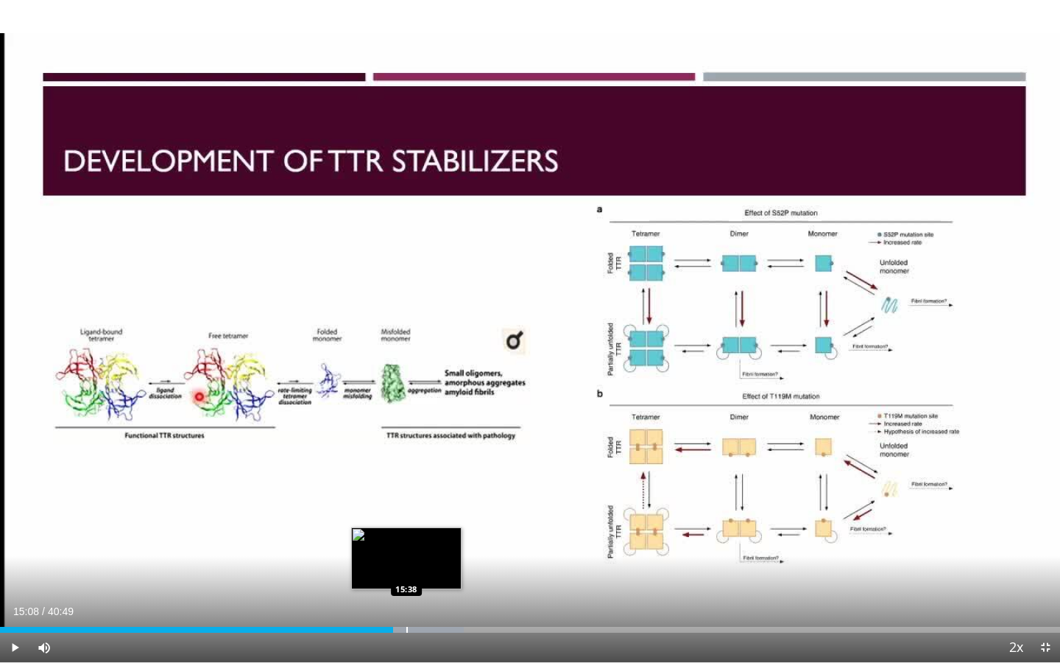
click at [407, 546] on div "Loaded : 43.72% 15:08 15:38" at bounding box center [530, 626] width 1060 height 14
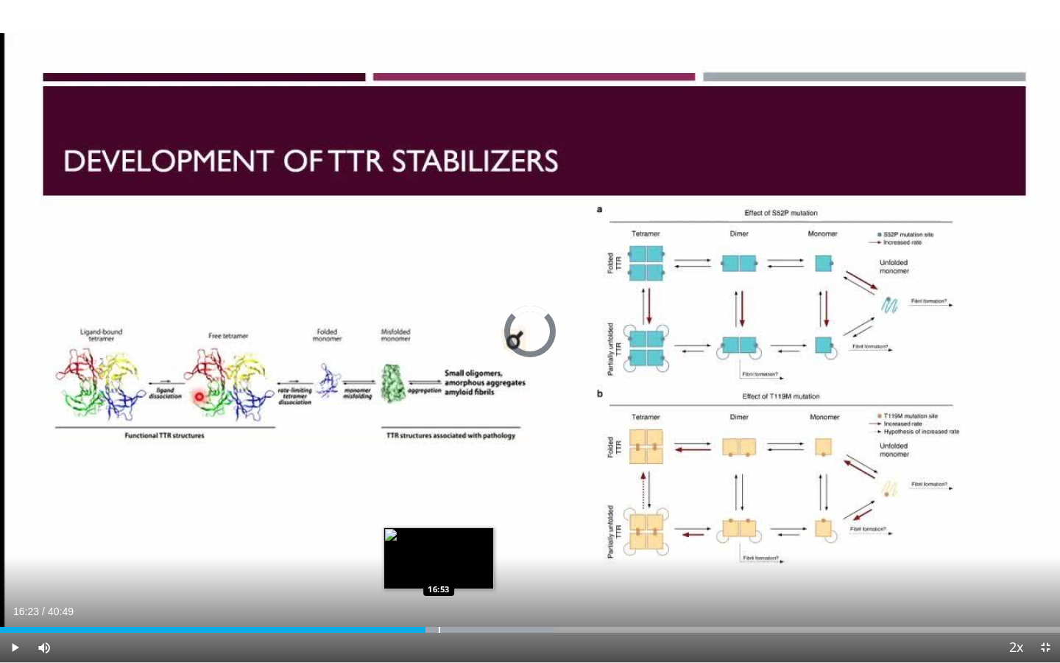
click at [439, 546] on div "Progress Bar" at bounding box center [439, 630] width 1 height 6
click at [432, 546] on div "17:10" at bounding box center [223, 630] width 446 height 6
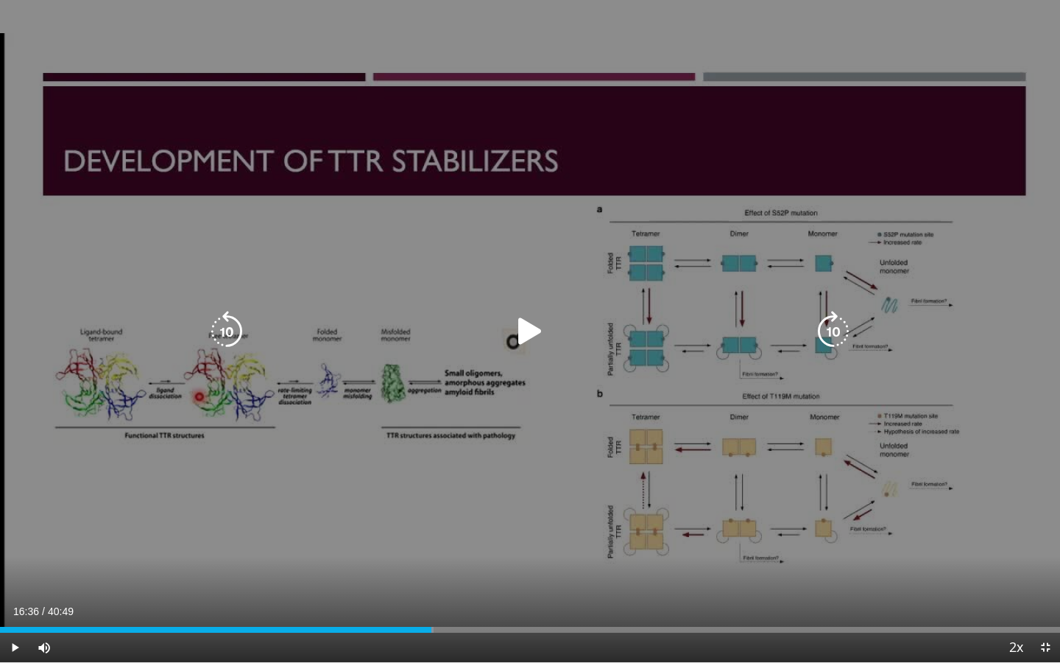
click at [534, 316] on icon "Video Player" at bounding box center [530, 331] width 41 height 41
click at [840, 329] on icon "Video Player" at bounding box center [833, 331] width 41 height 41
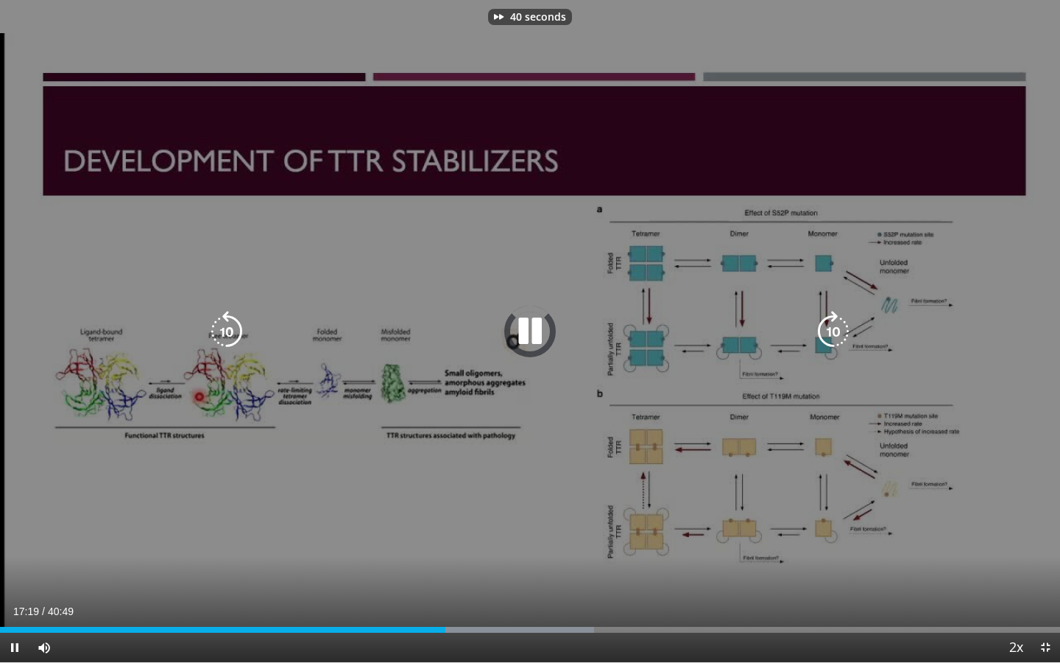
click at [840, 329] on icon "Video Player" at bounding box center [833, 331] width 41 height 41
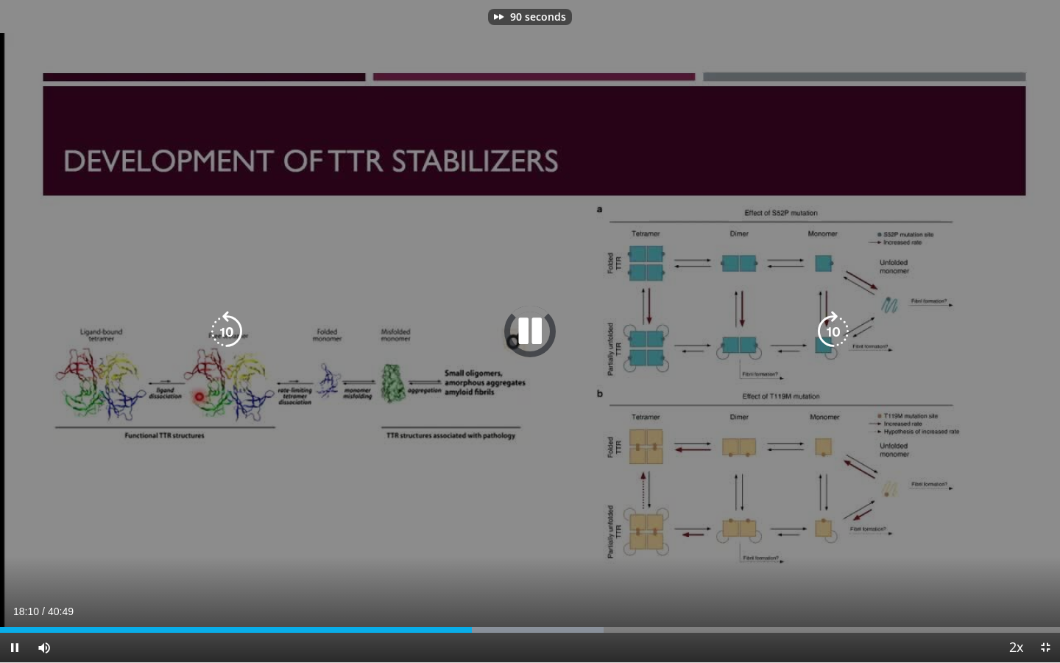
click at [840, 329] on icon "Video Player" at bounding box center [833, 331] width 41 height 41
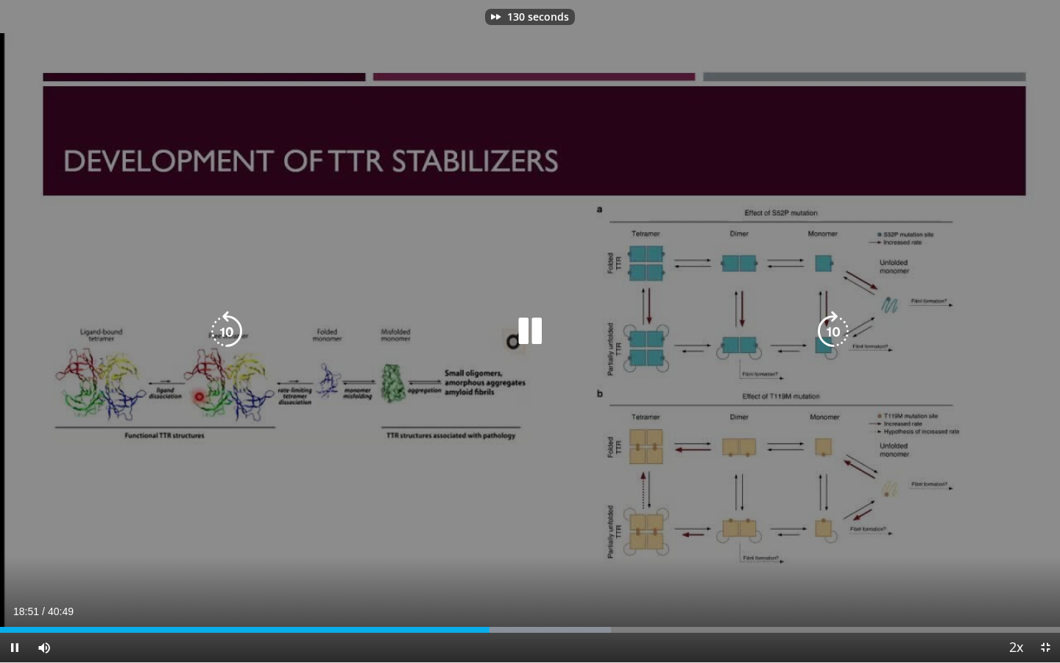
click at [840, 329] on icon "Video Player" at bounding box center [833, 331] width 41 height 41
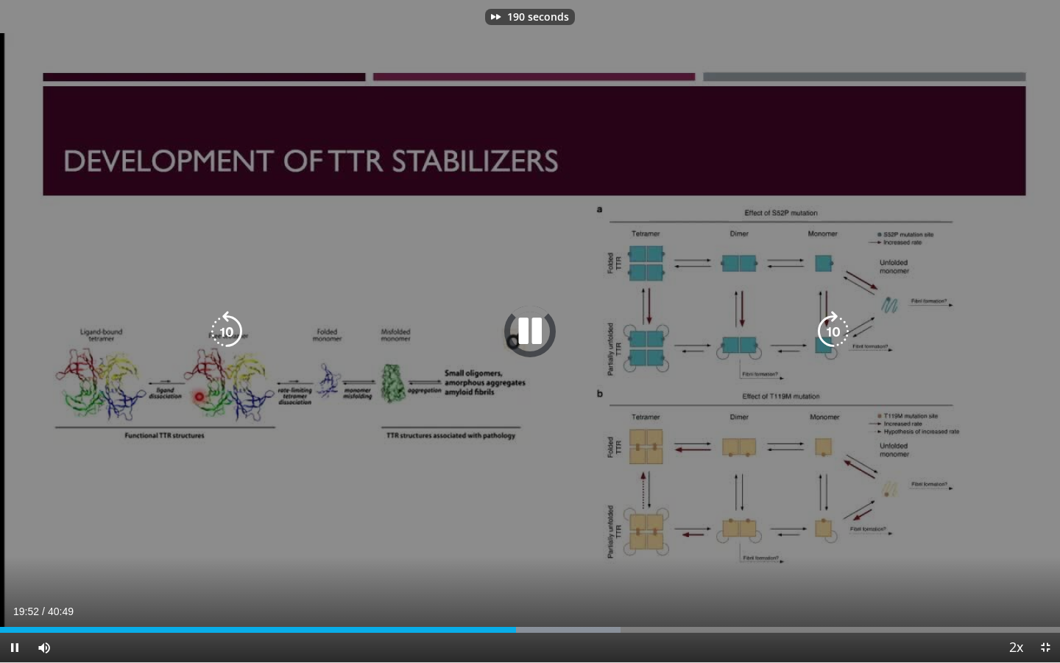
click at [840, 329] on icon "Video Player" at bounding box center [833, 331] width 41 height 41
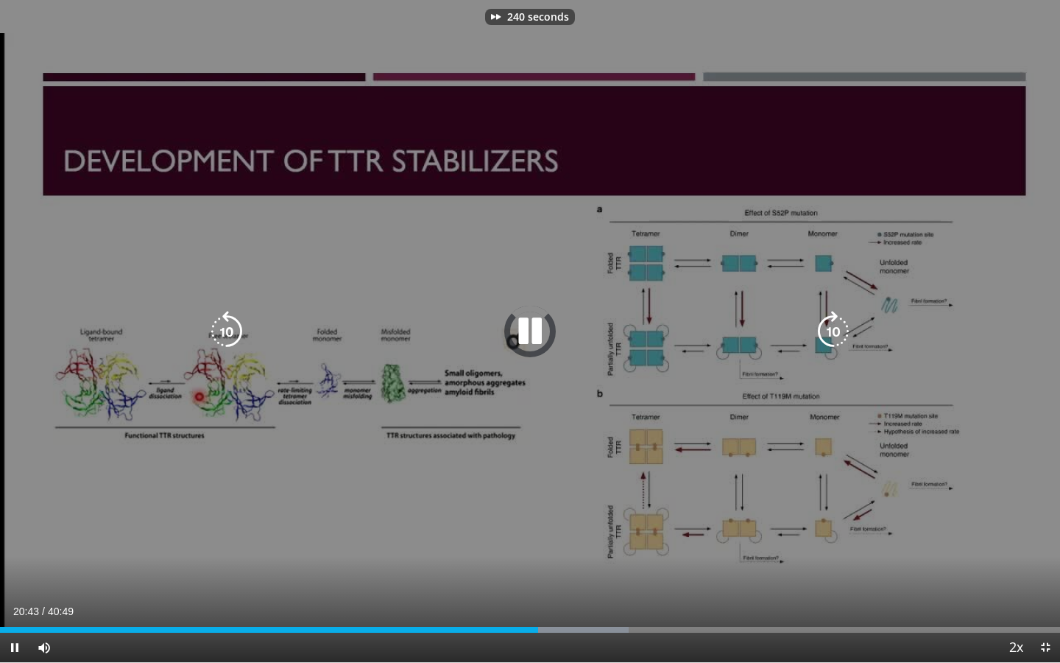
click at [840, 329] on icon "Video Player" at bounding box center [833, 331] width 41 height 41
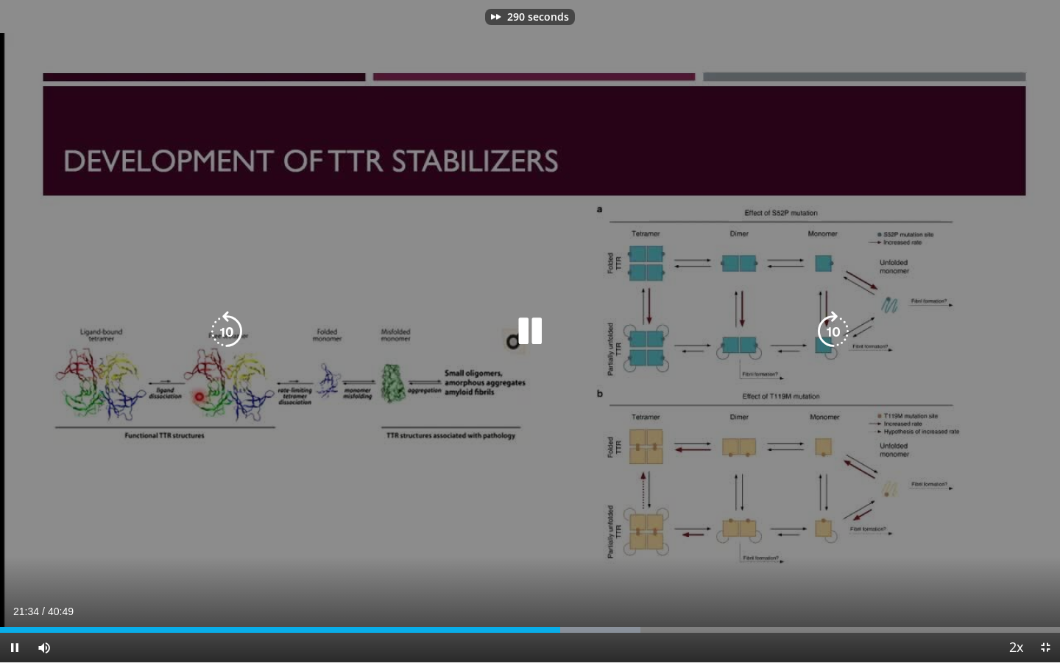
click at [840, 329] on icon "Video Player" at bounding box center [833, 331] width 41 height 41
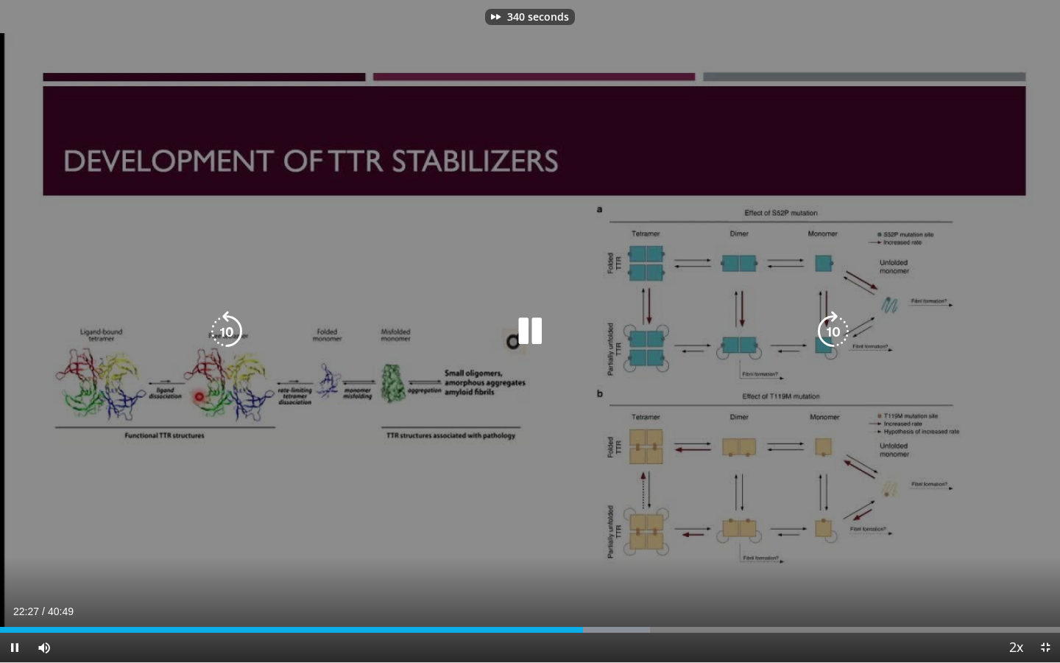
click at [840, 329] on icon "Video Player" at bounding box center [833, 331] width 41 height 41
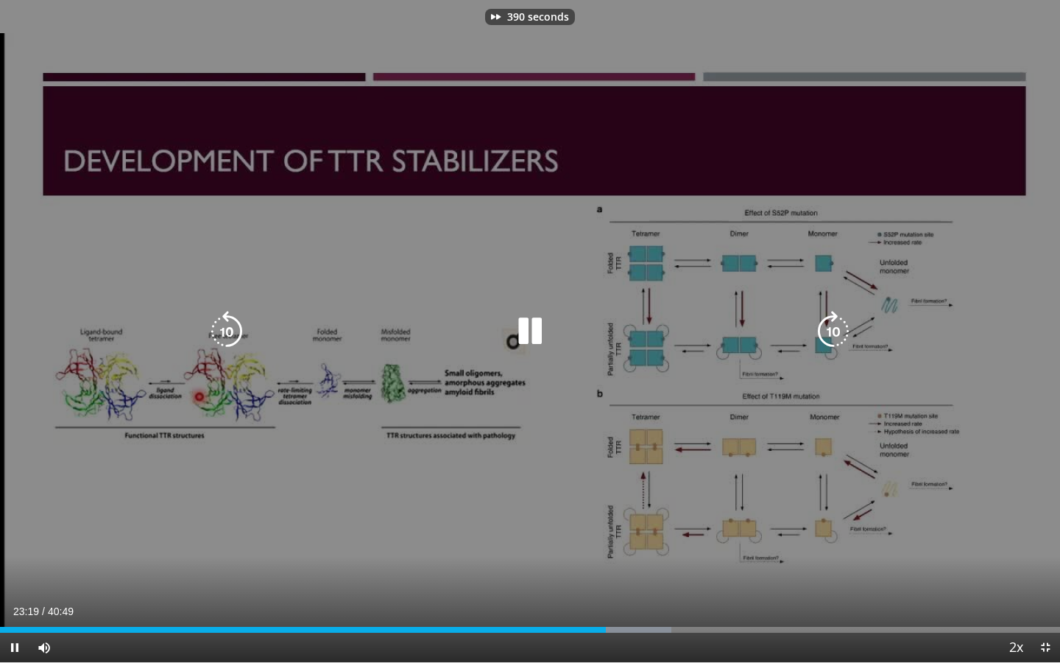
click at [840, 329] on icon "Video Player" at bounding box center [833, 331] width 41 height 41
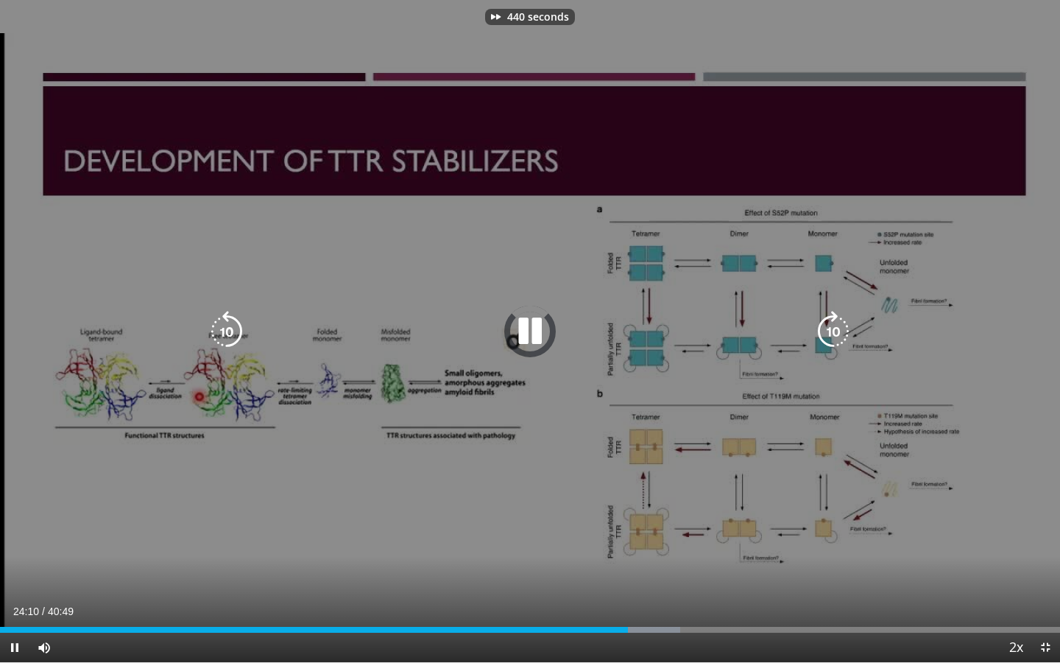
click at [840, 329] on icon "Video Player" at bounding box center [833, 331] width 41 height 41
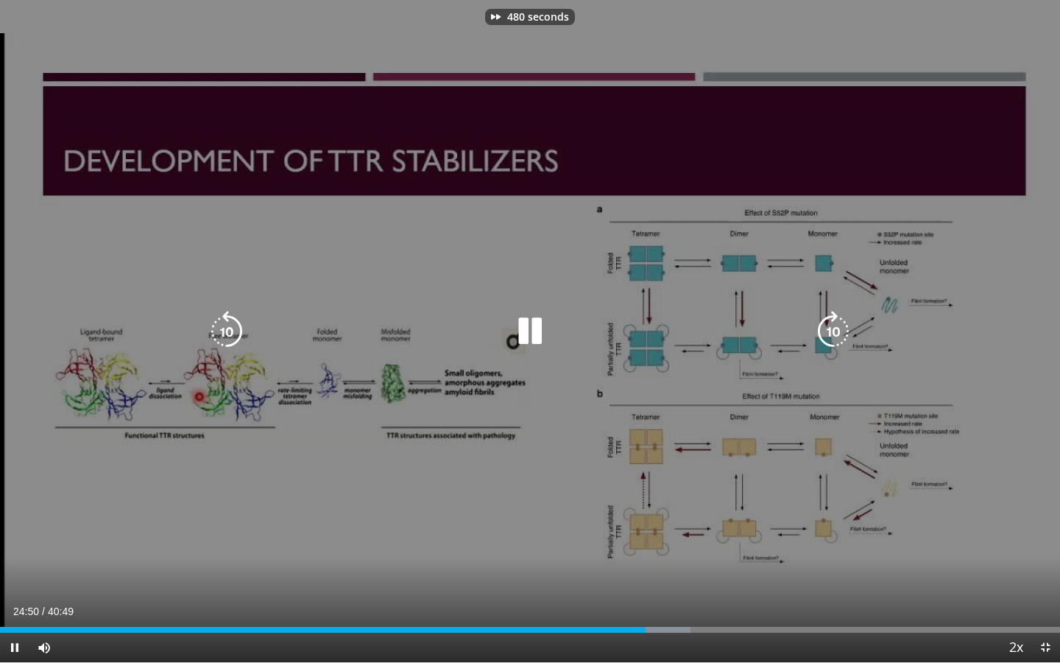
click at [840, 329] on icon "Video Player" at bounding box center [833, 331] width 41 height 41
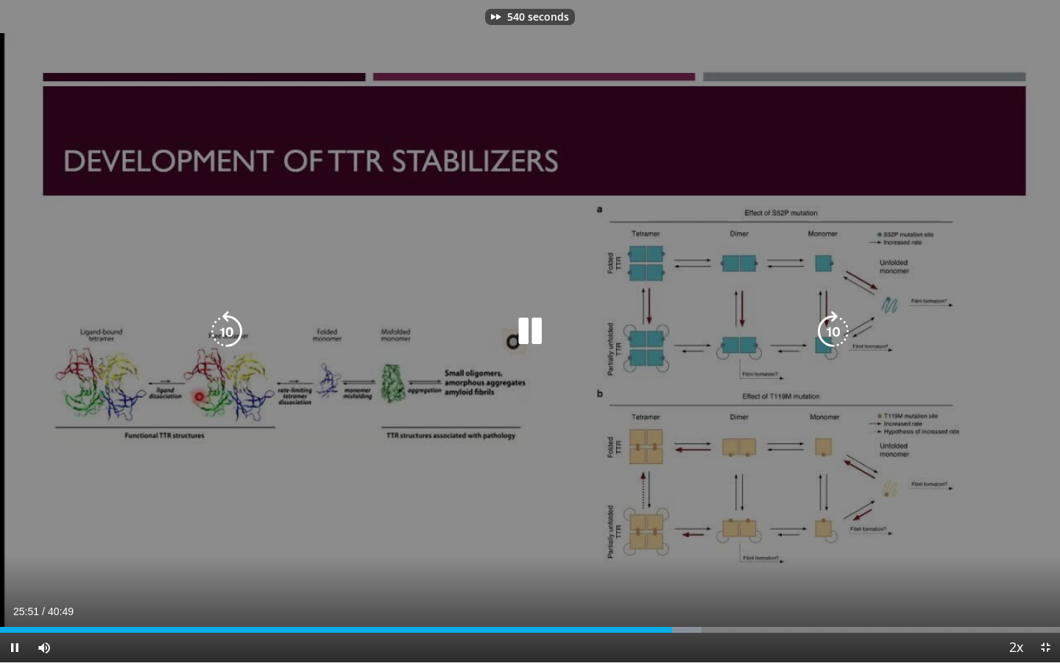
click at [840, 329] on icon "Video Player" at bounding box center [833, 331] width 41 height 41
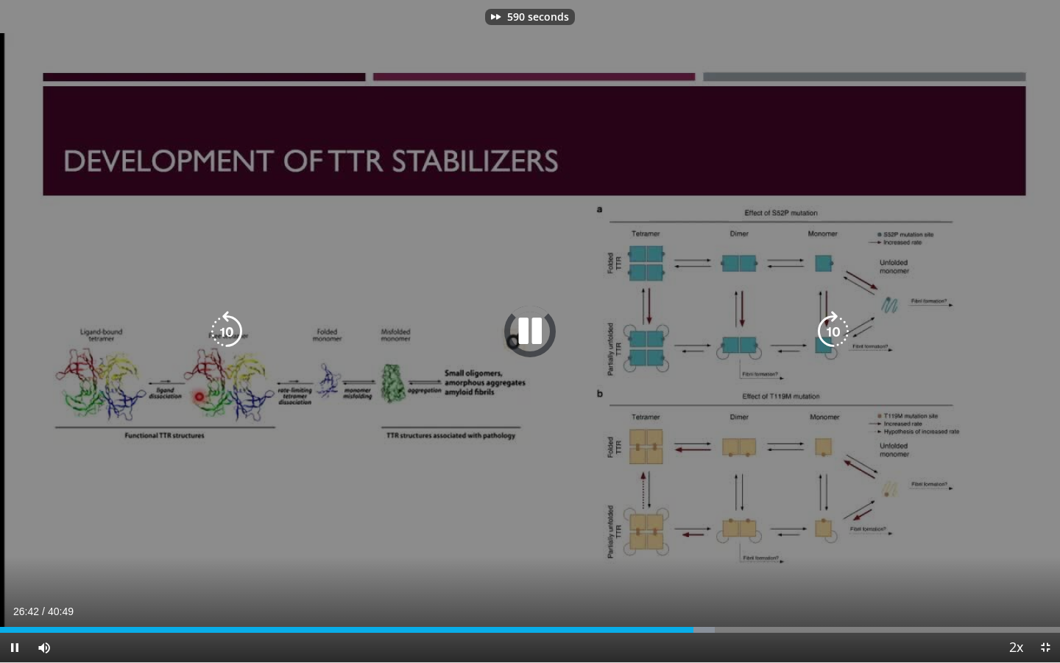
click at [840, 329] on icon "Video Player" at bounding box center [833, 331] width 41 height 41
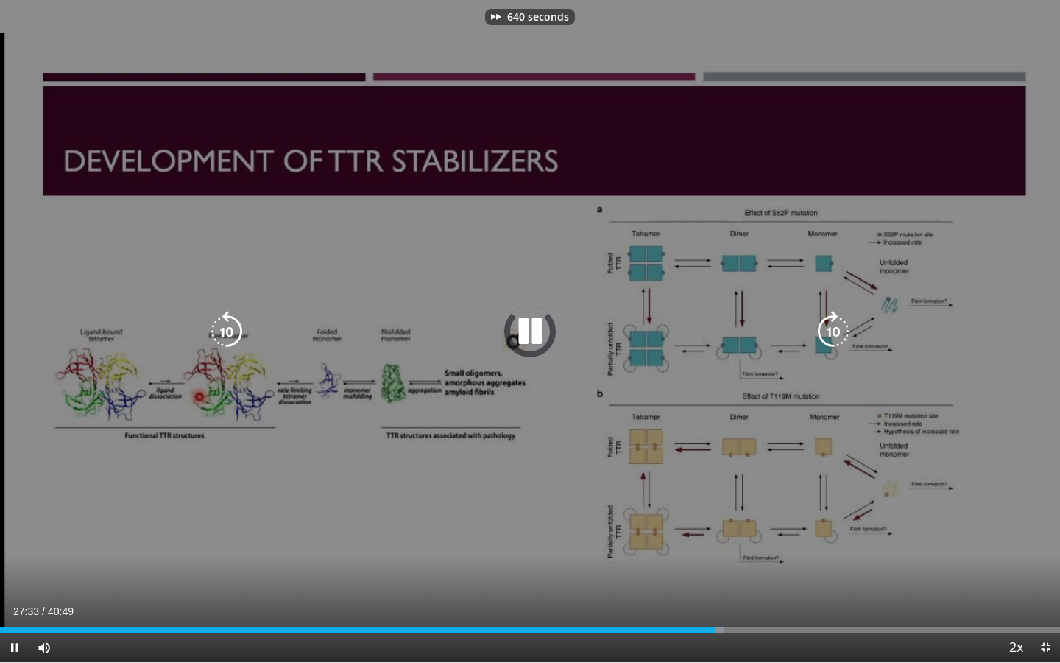
click at [840, 329] on icon "Video Player" at bounding box center [833, 331] width 41 height 41
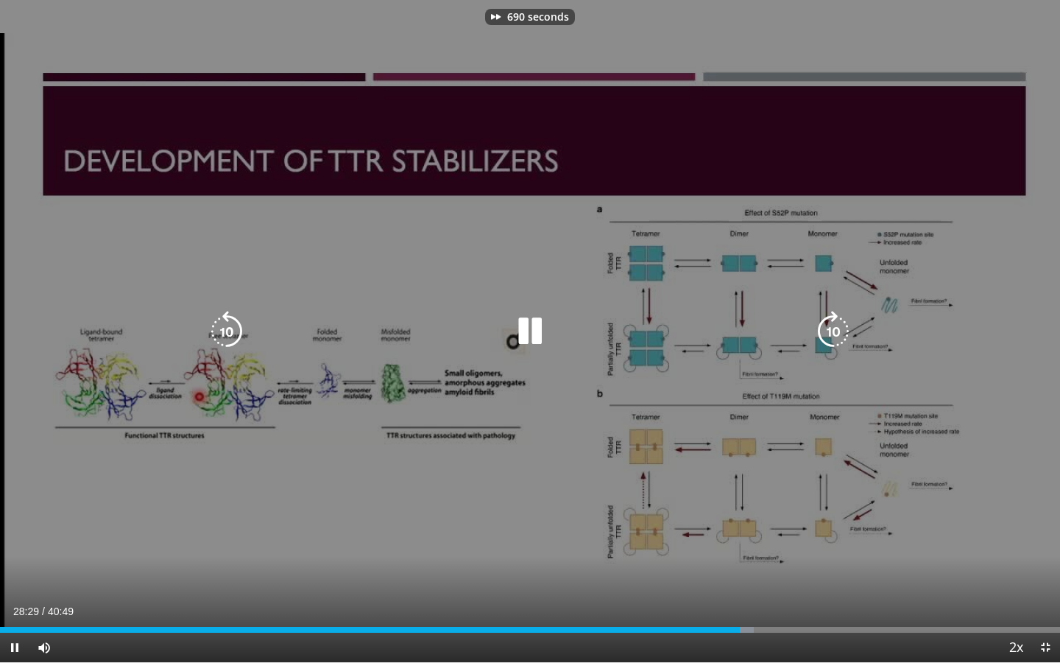
click at [840, 329] on icon "Video Player" at bounding box center [833, 331] width 41 height 41
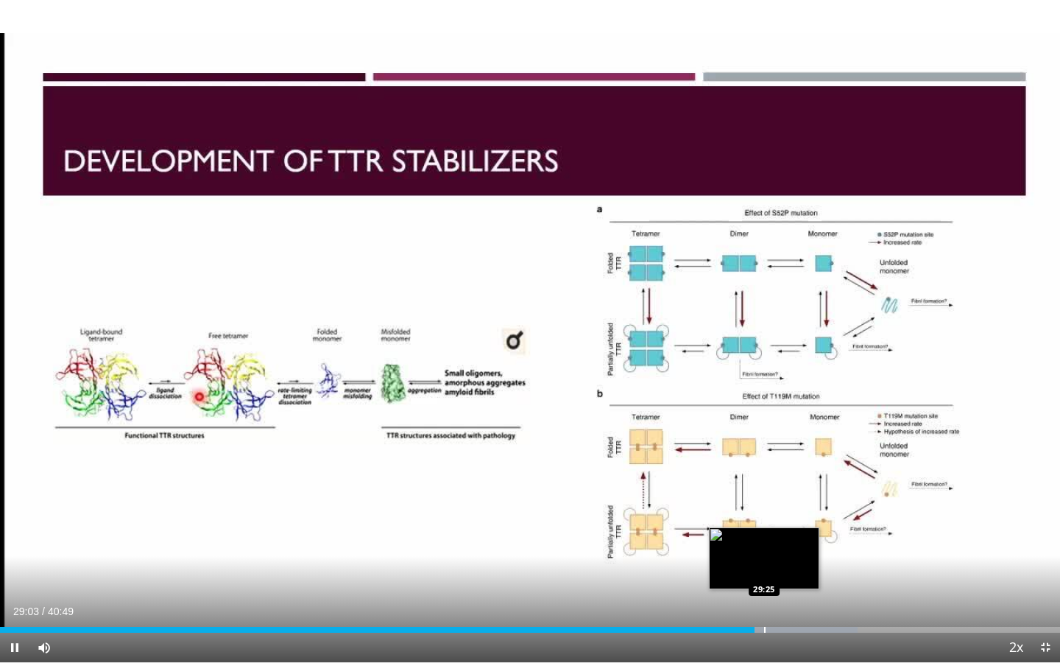
click at [764, 546] on div "Progress Bar" at bounding box center [764, 630] width 1 height 6
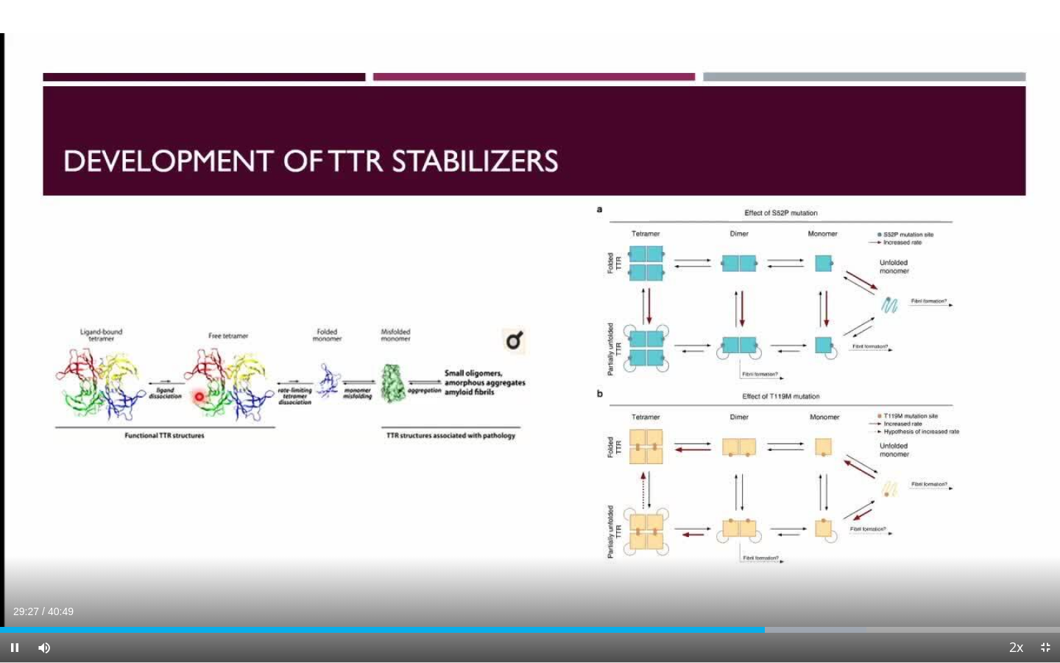
click at [748, 546] on div "Current Time 29:27 / Duration 40:49 Pause Skip Backward Skip Forward Mute Loade…" at bounding box center [530, 647] width 1060 height 29
click at [757, 546] on div "Loaded : 82.97% 29:30 29:10" at bounding box center [530, 626] width 1060 height 14
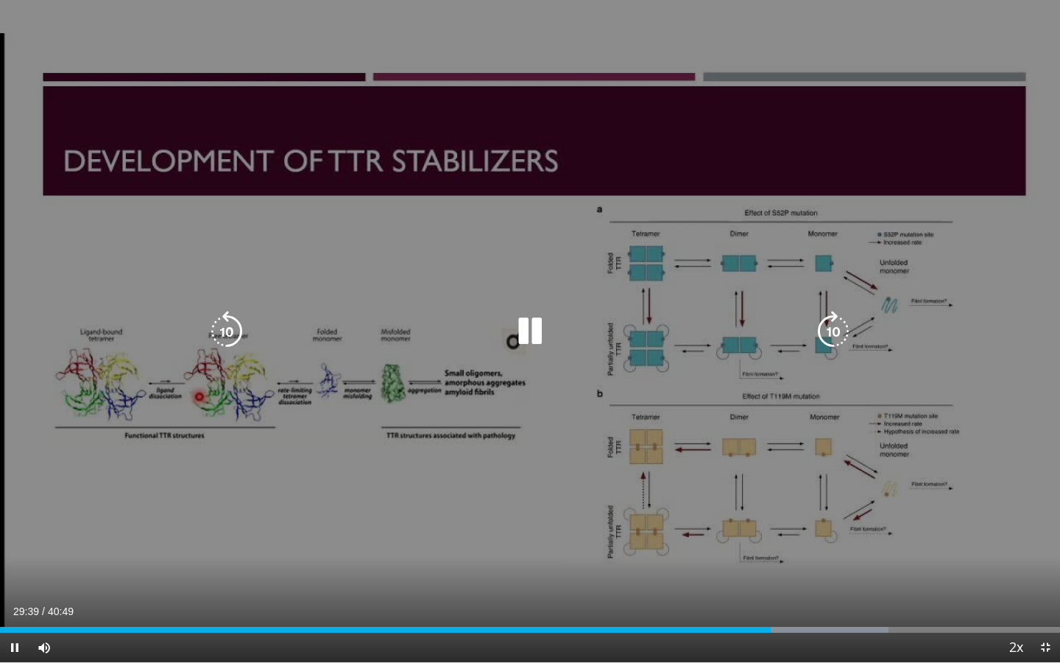
click at [826, 334] on icon "Video Player" at bounding box center [833, 331] width 41 height 41
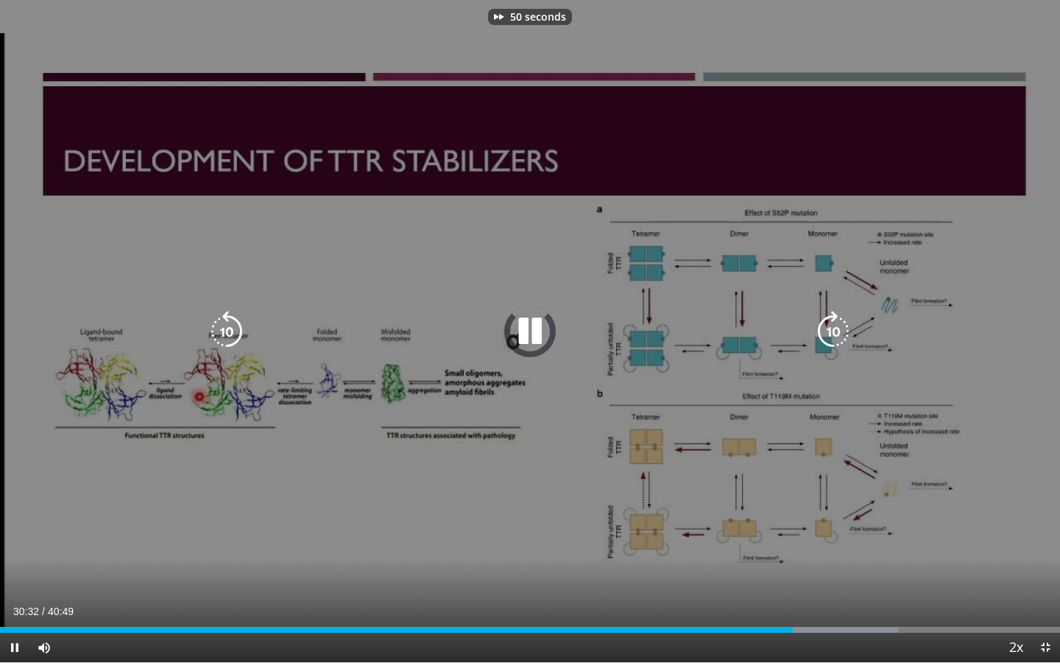
click at [826, 334] on icon "Video Player" at bounding box center [833, 331] width 41 height 41
click at [837, 321] on icon "Video Player" at bounding box center [833, 331] width 41 height 41
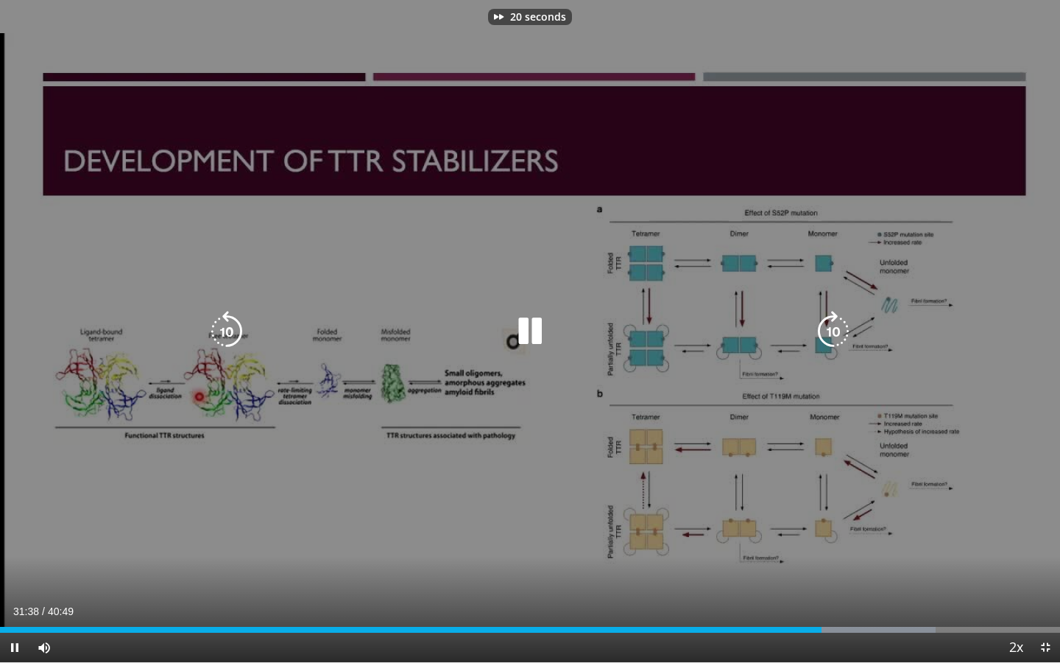
click at [837, 321] on icon "Video Player" at bounding box center [833, 331] width 41 height 41
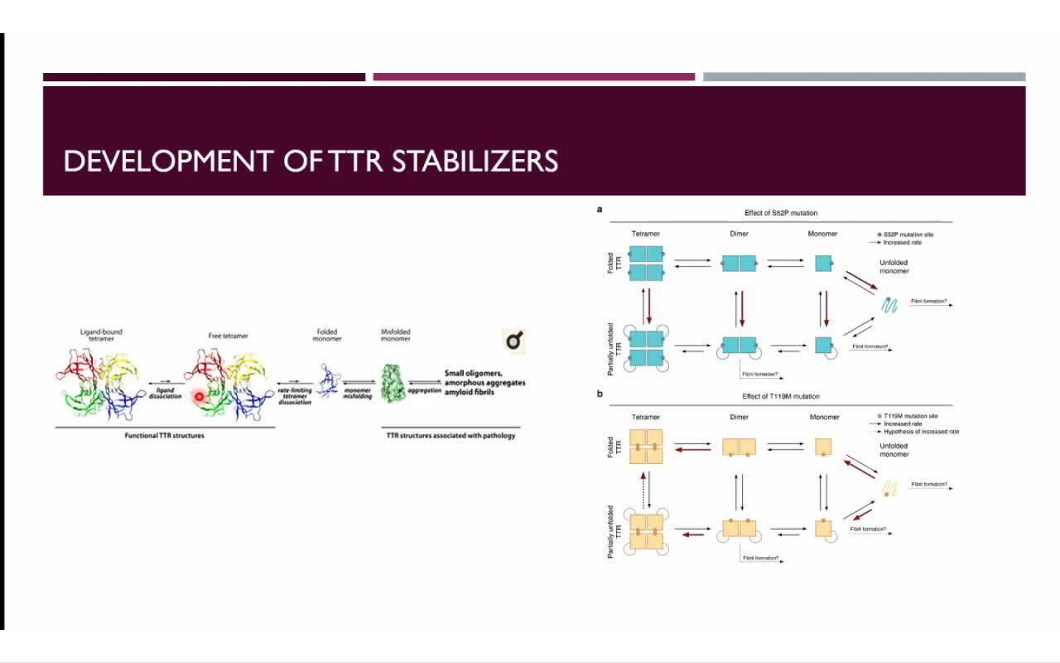
click at [837, 321] on div "50 seconds Tap to unmute" at bounding box center [530, 331] width 1060 height 662
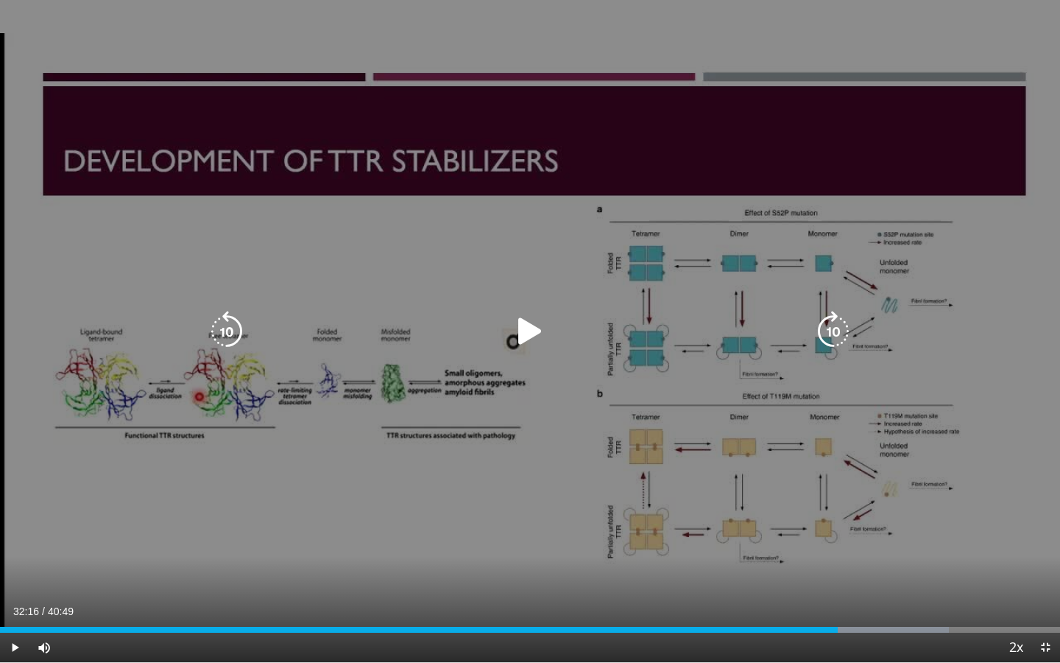
click at [828, 331] on icon "Video Player" at bounding box center [833, 331] width 41 height 41
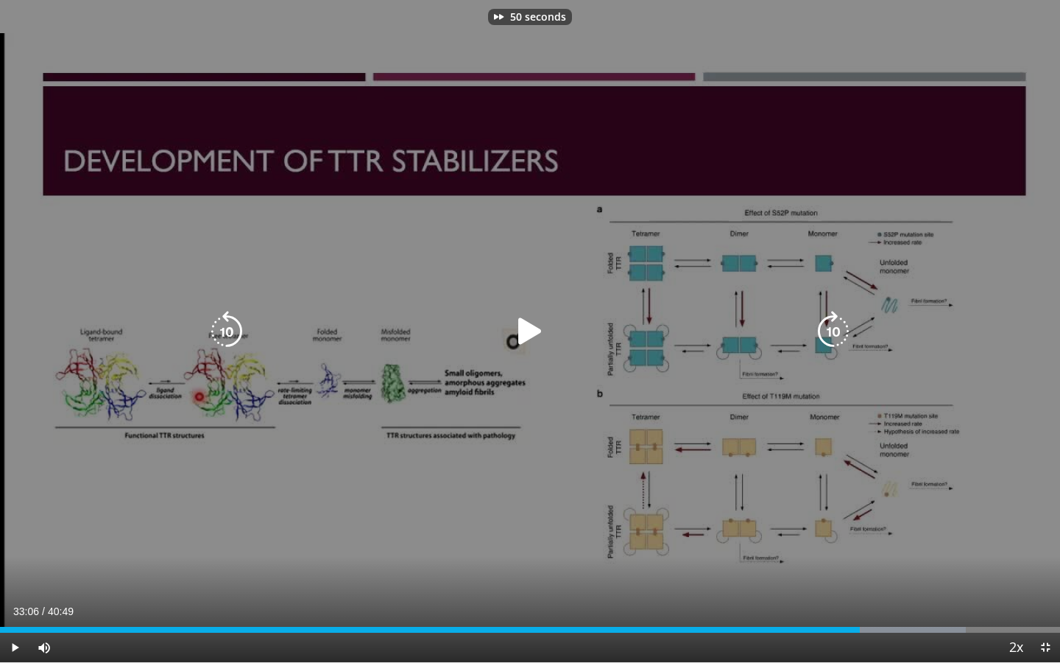
click at [828, 331] on icon "Video Player" at bounding box center [833, 331] width 41 height 41
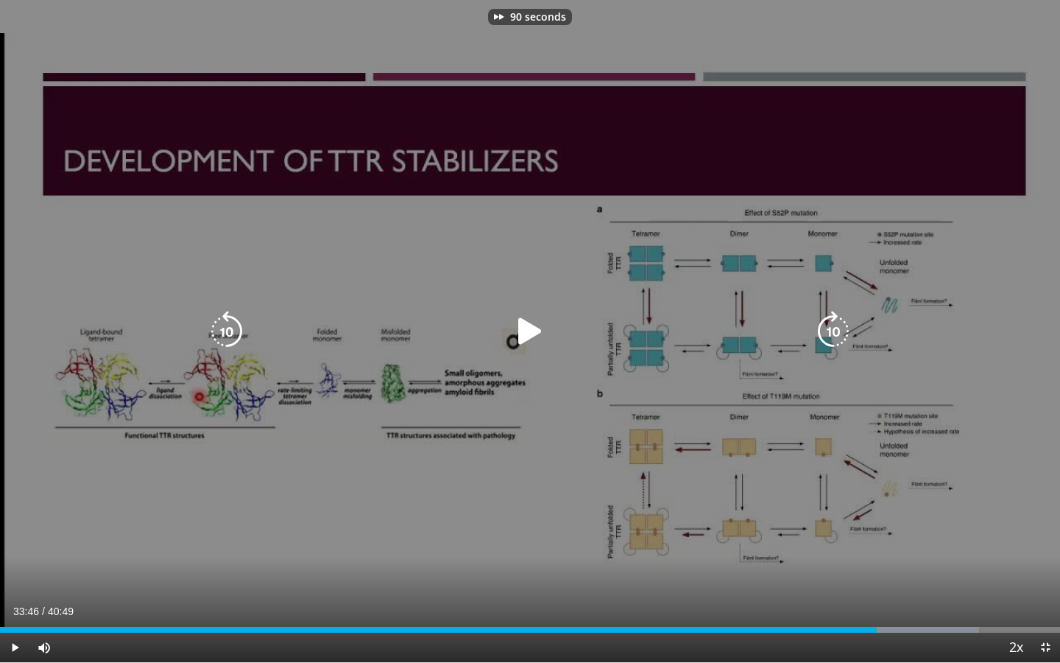
click at [828, 331] on icon "Video Player" at bounding box center [833, 331] width 41 height 41
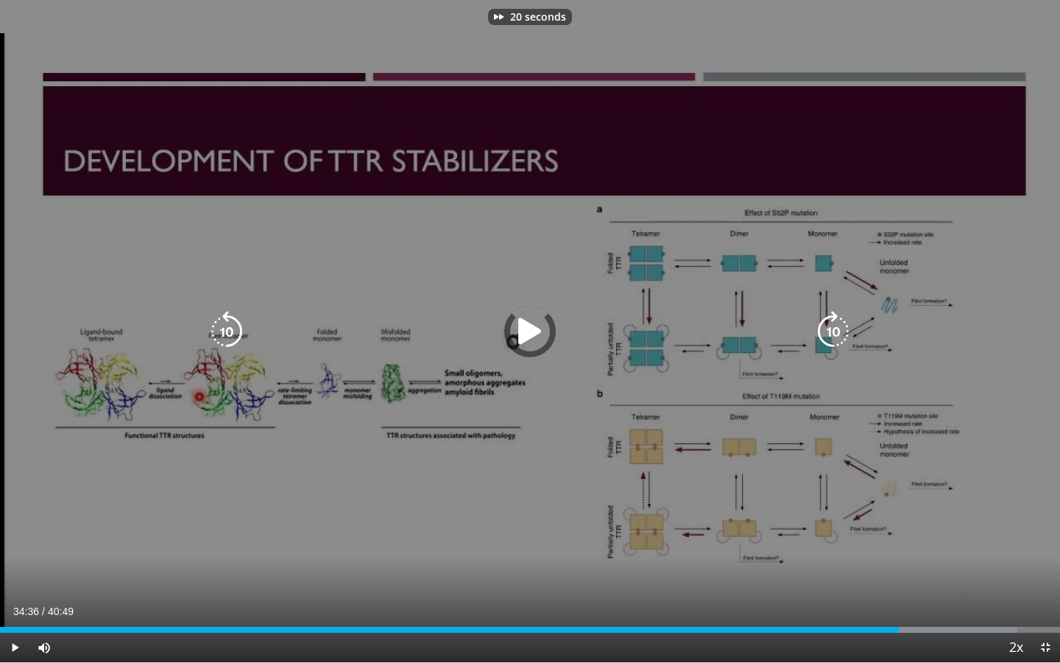
click at [828, 331] on icon "Video Player" at bounding box center [833, 331] width 41 height 41
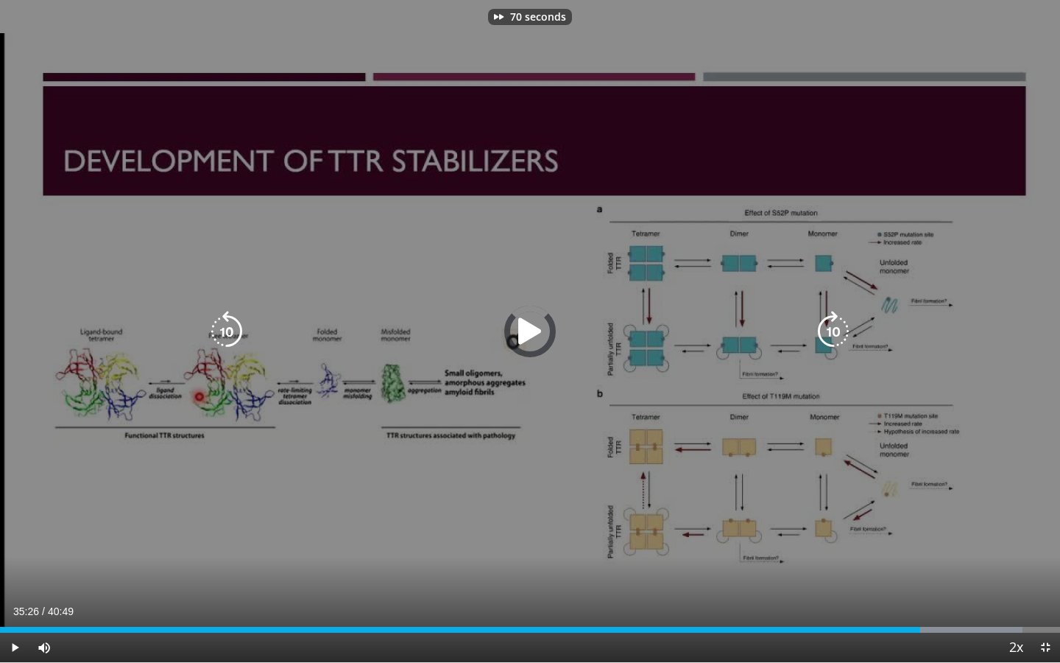
click at [828, 331] on icon "Video Player" at bounding box center [833, 331] width 41 height 41
click at [828, 329] on icon "Video Player" at bounding box center [833, 331] width 41 height 41
click at [520, 328] on icon "Video Player" at bounding box center [530, 331] width 41 height 41
click at [225, 329] on icon "Video Player" at bounding box center [226, 331] width 41 height 41
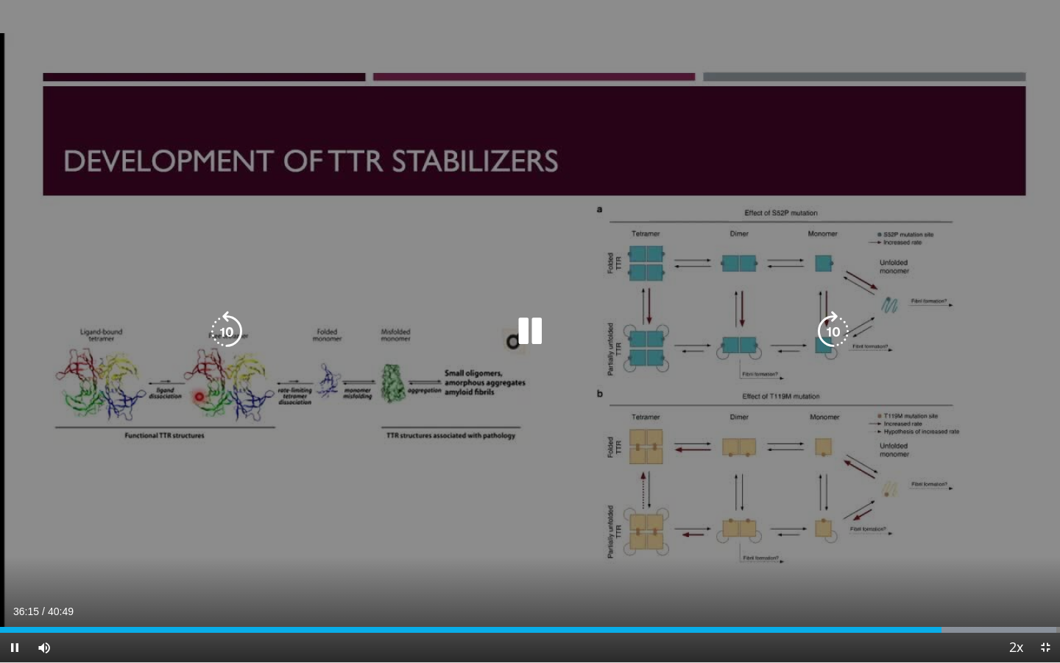
click at [219, 325] on icon "Video Player" at bounding box center [226, 331] width 41 height 41
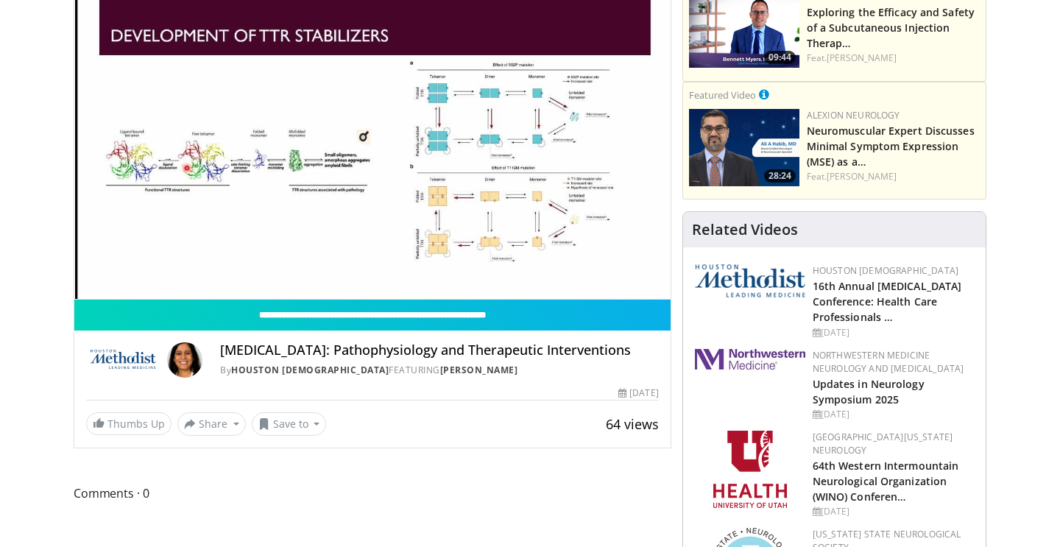
scroll to position [156, 0]
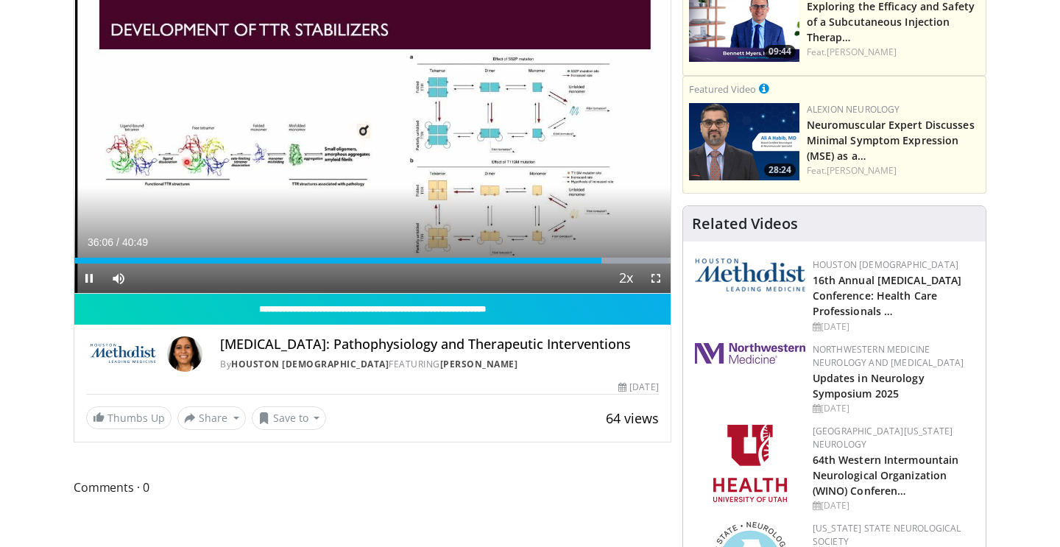
click at [655, 278] on span "Video Player" at bounding box center [655, 278] width 29 height 29
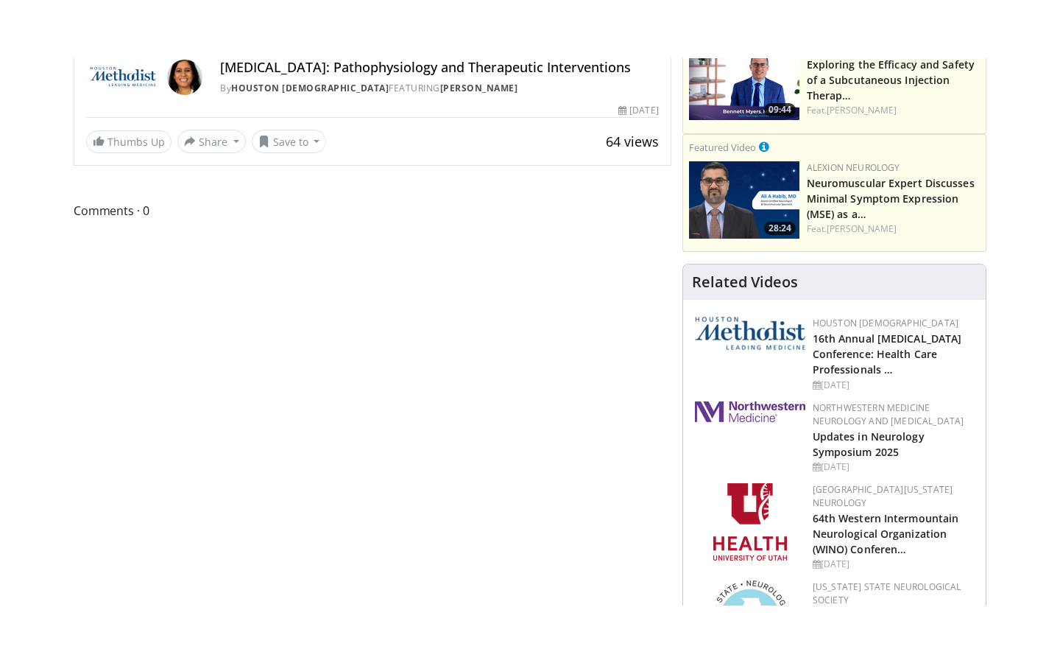
scroll to position [0, 0]
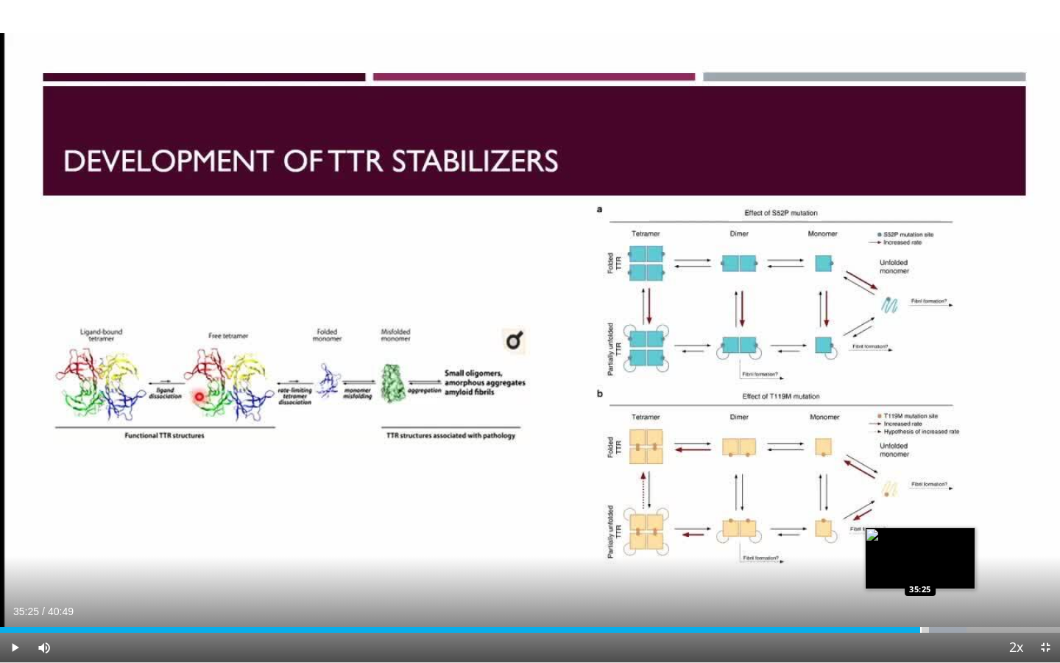
click at [921, 546] on div "Loaded : 91.15% 35:25 35:25" at bounding box center [530, 626] width 1060 height 14
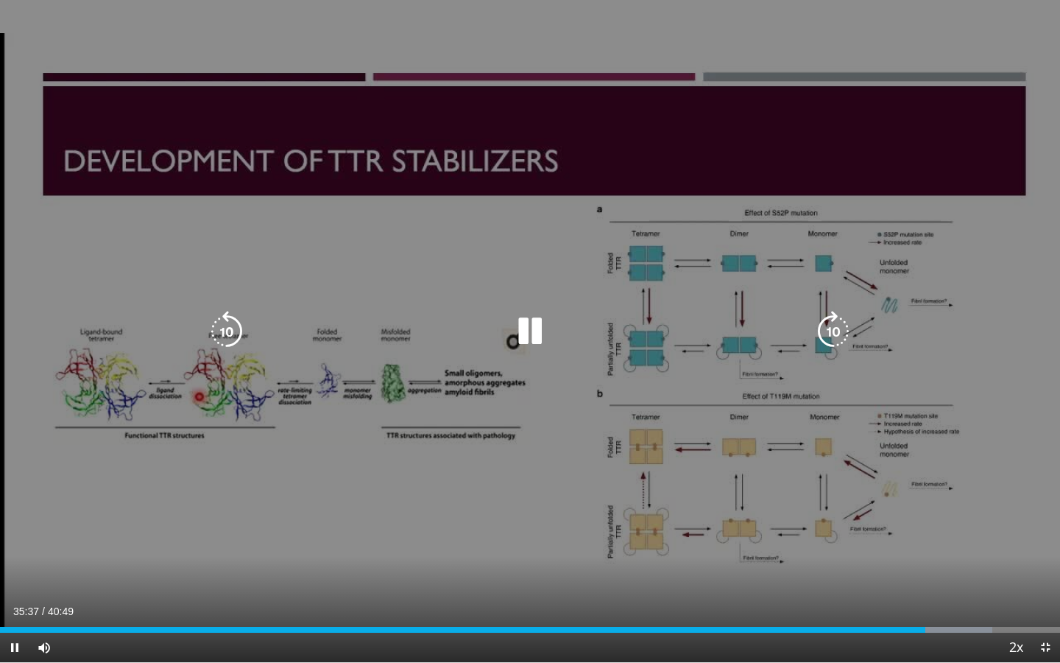
click at [825, 327] on icon "Video Player" at bounding box center [833, 331] width 41 height 41
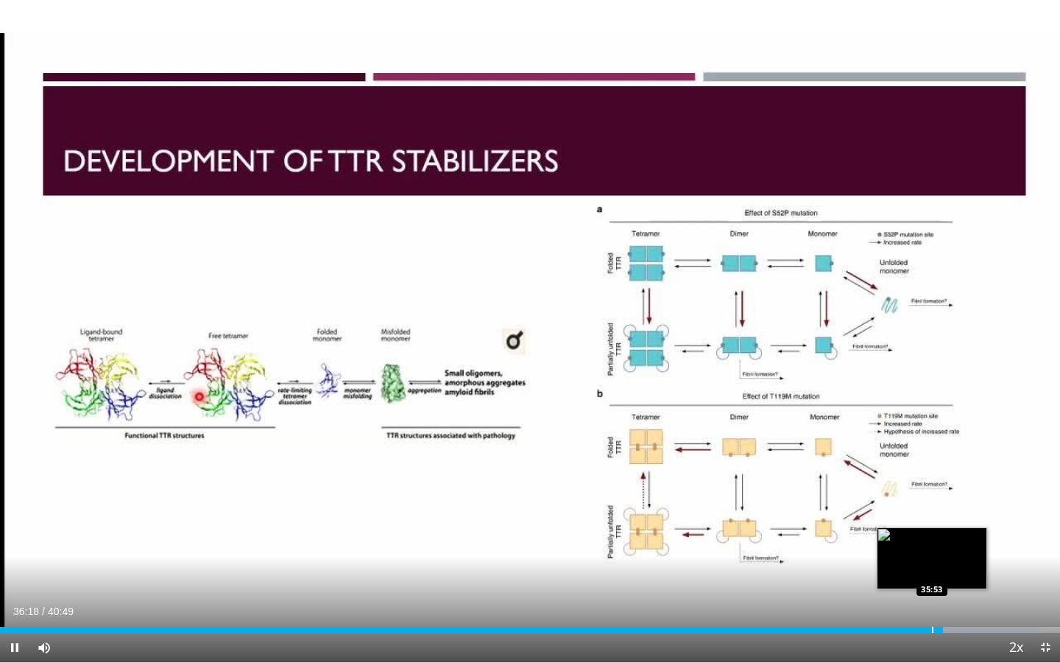
click at [932, 546] on div "Progress Bar" at bounding box center [932, 630] width 1 height 6
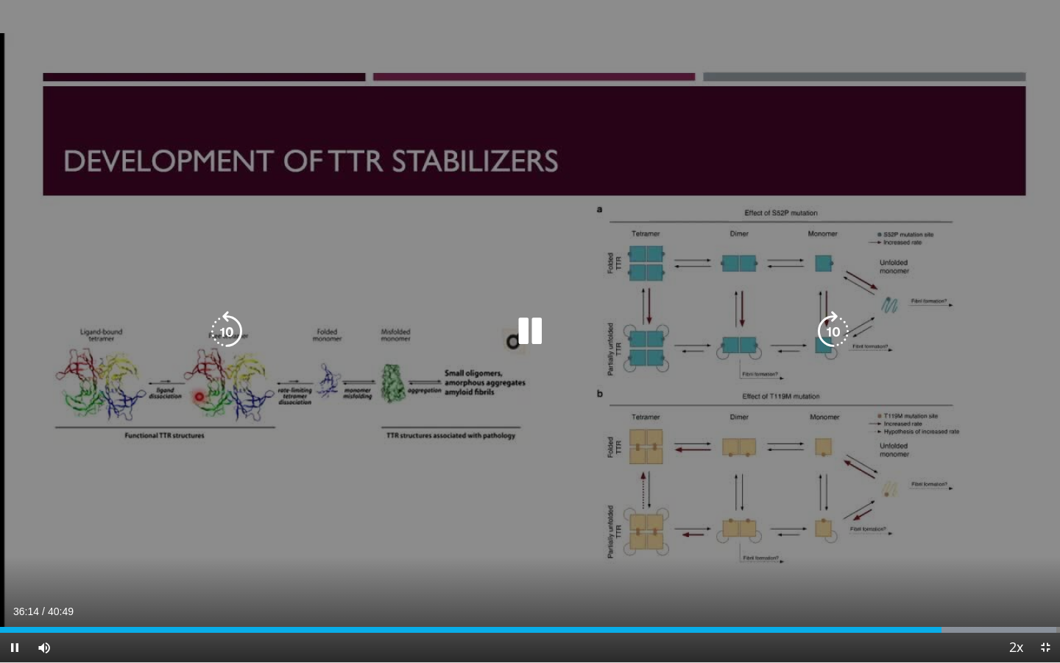
click at [544, 335] on icon "Video Player" at bounding box center [530, 331] width 41 height 41
